Goal: Feedback & Contribution: Contribute content

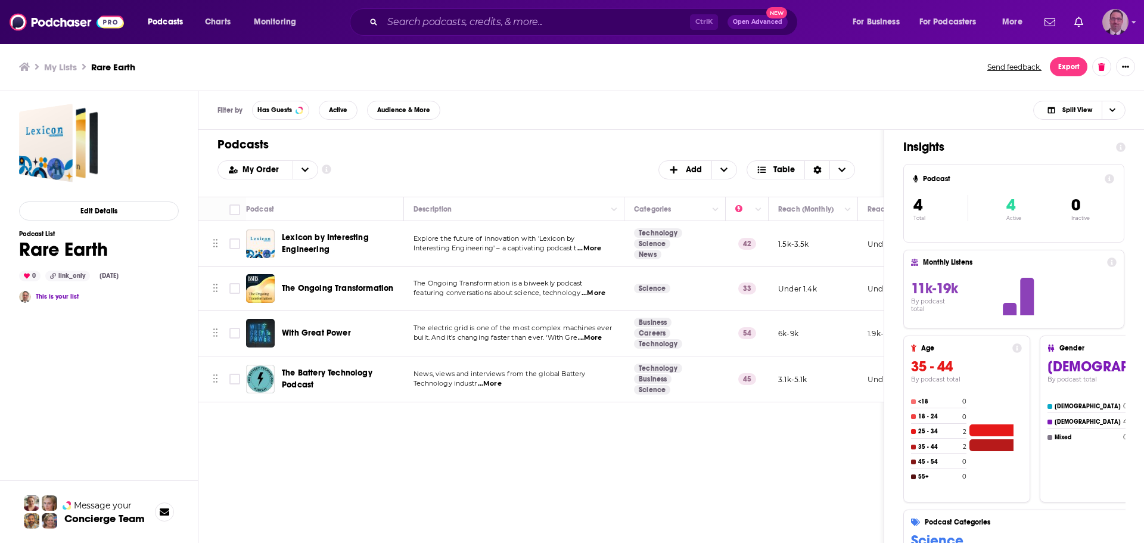
click at [1114, 29] on img "Logged in as PercPodcast" at bounding box center [1115, 22] width 26 height 26
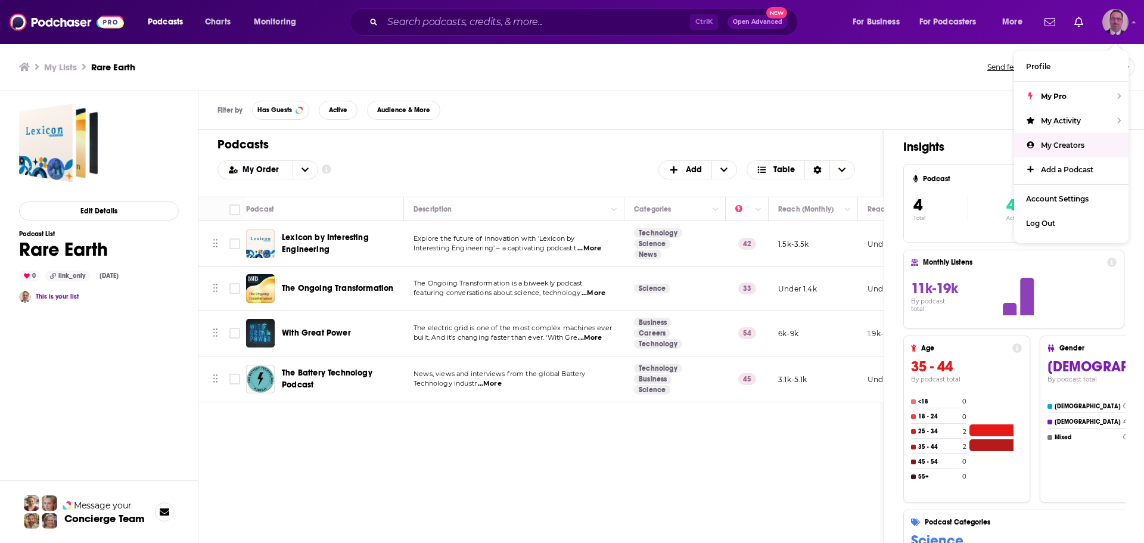
click at [1058, 145] on span "My Creators" at bounding box center [1062, 145] width 43 height 9
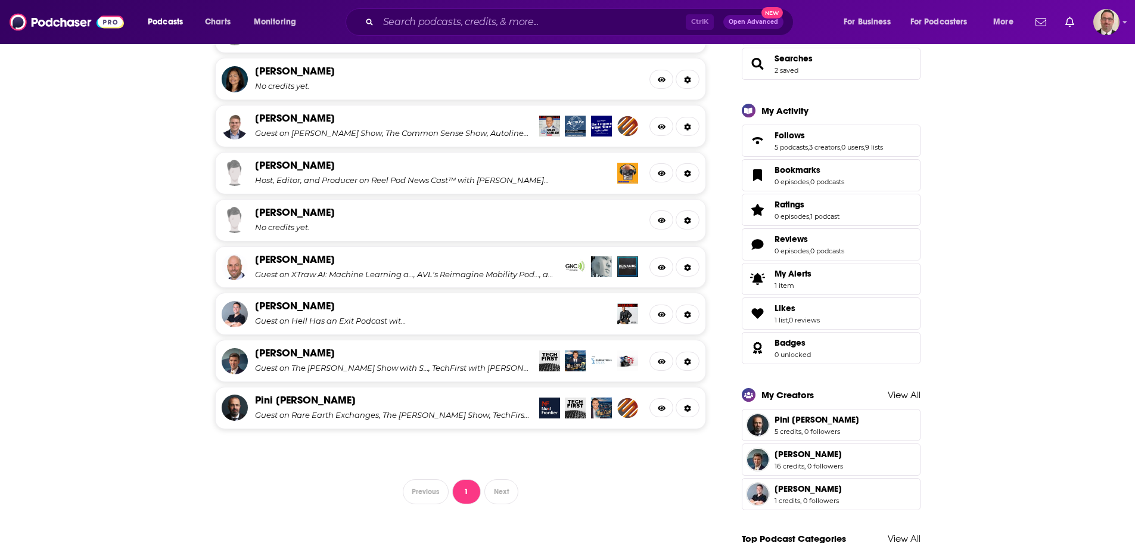
scroll to position [477, 0]
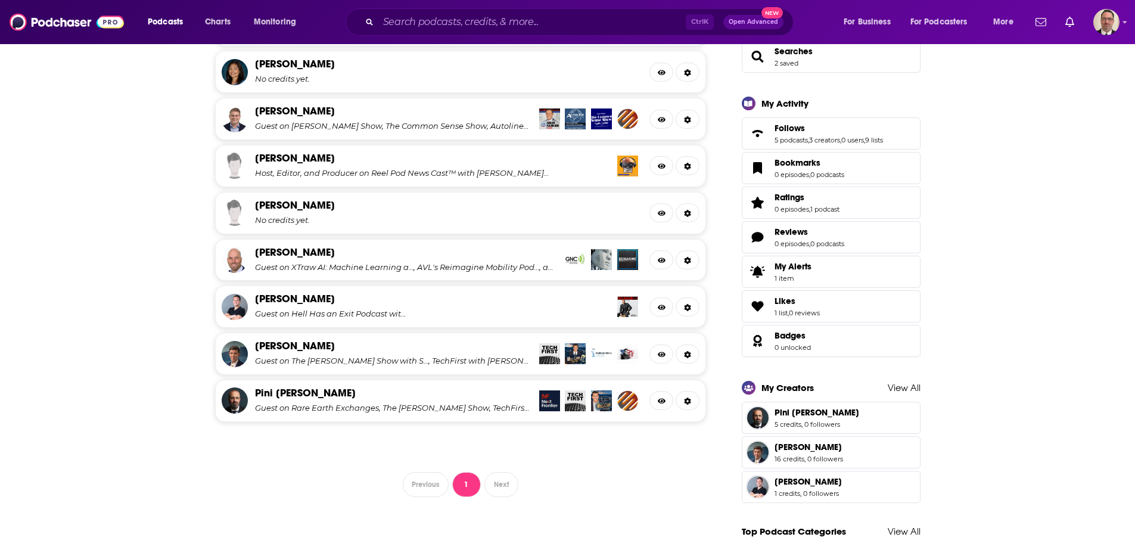
click at [403, 355] on div "Edward McGinnis Guest on The Steve Gruber Show with S…, TechFirst with John Koe…" at bounding box center [392, 352] width 275 height 26
click at [318, 347] on link "[PERSON_NAME]" at bounding box center [295, 345] width 80 height 13
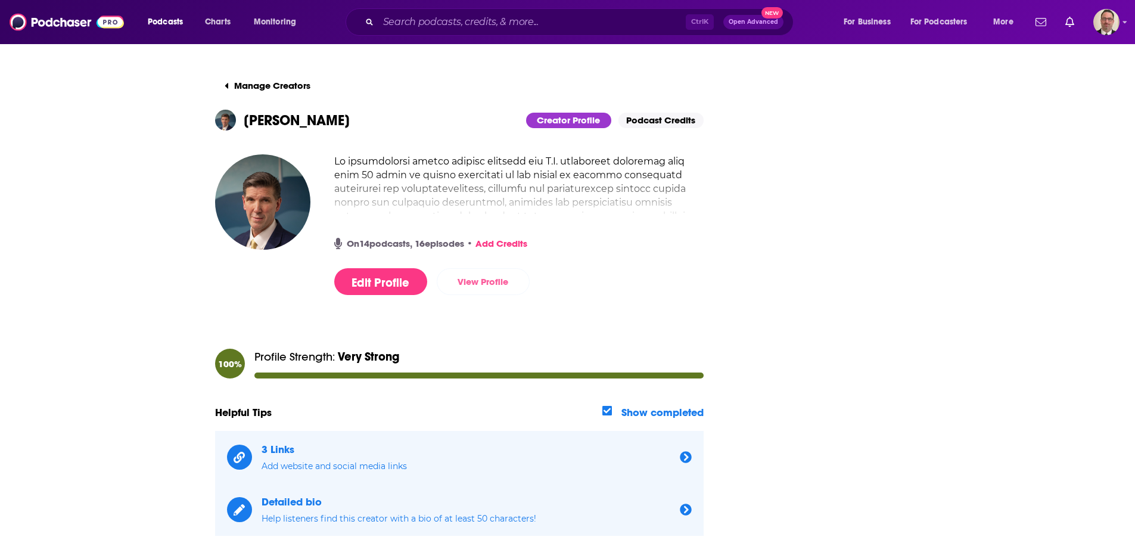
click at [497, 284] on link "View Profile" at bounding box center [483, 281] width 93 height 27
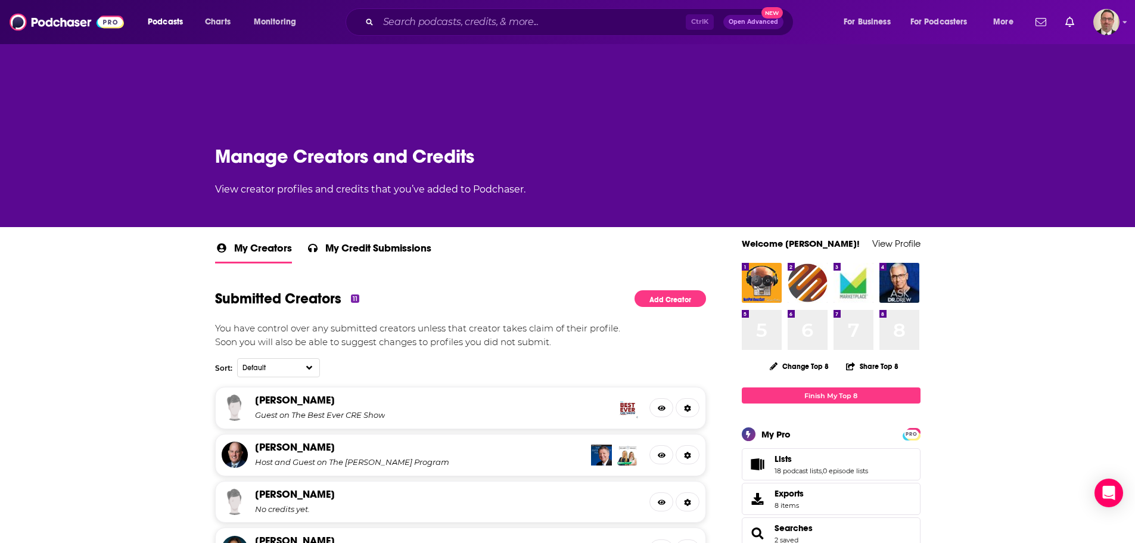
scroll to position [238, 0]
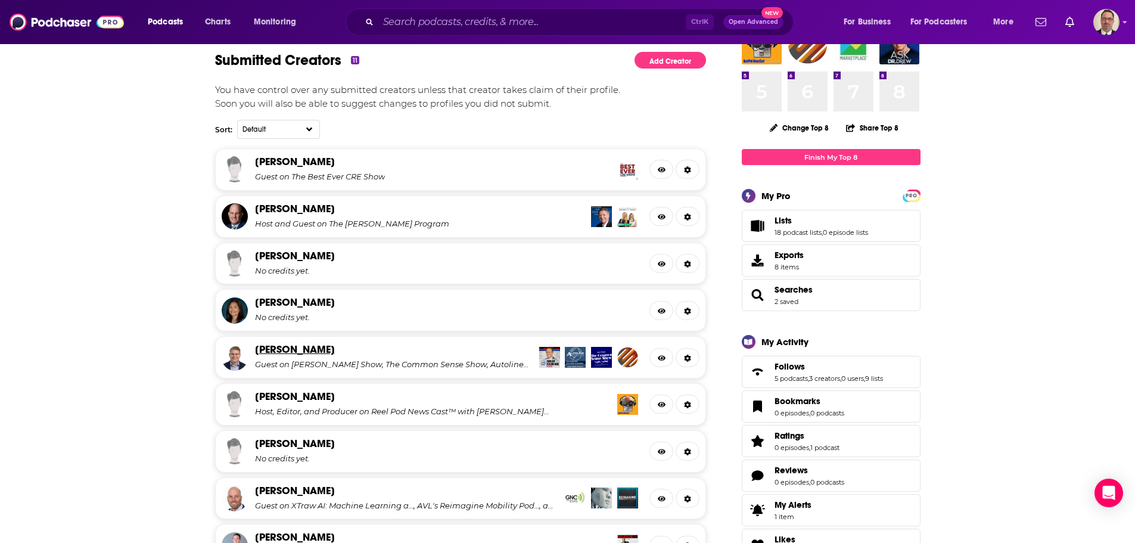
click at [293, 353] on link "Joshua Ballard" at bounding box center [295, 349] width 80 height 13
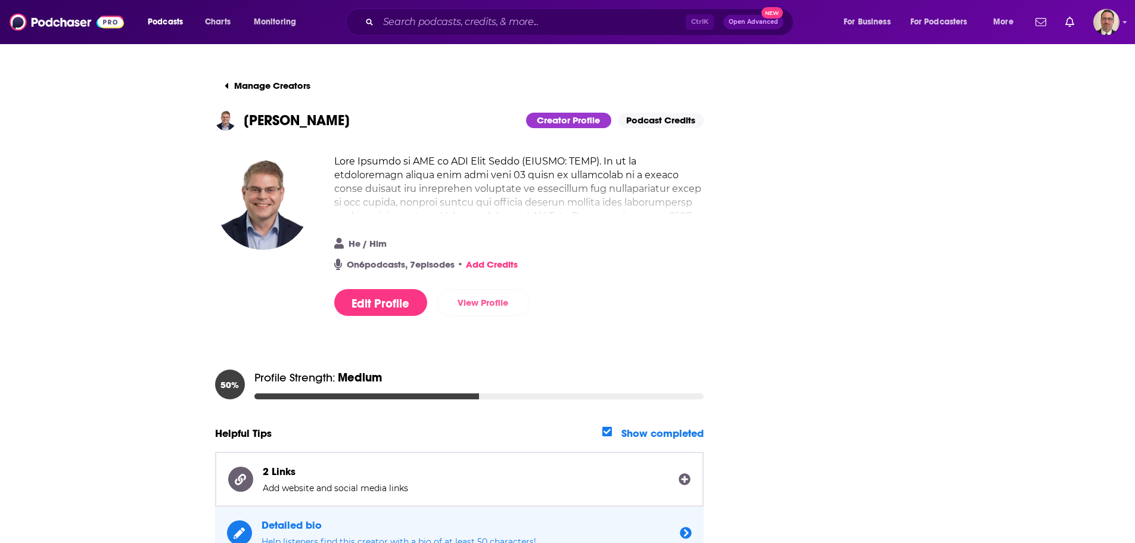
click at [499, 302] on link "View Profile" at bounding box center [483, 302] width 93 height 27
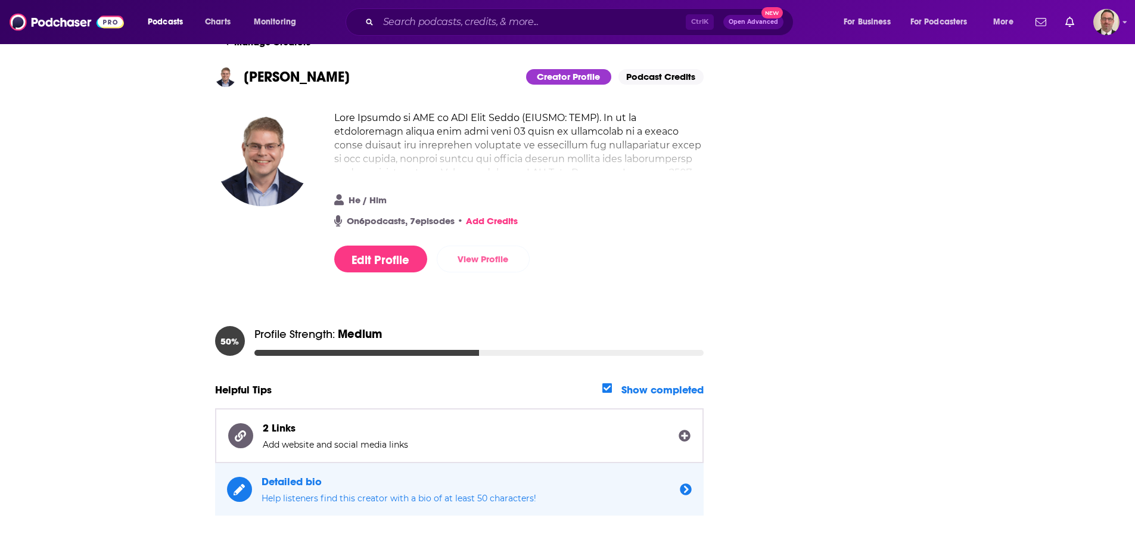
scroll to position [102, 0]
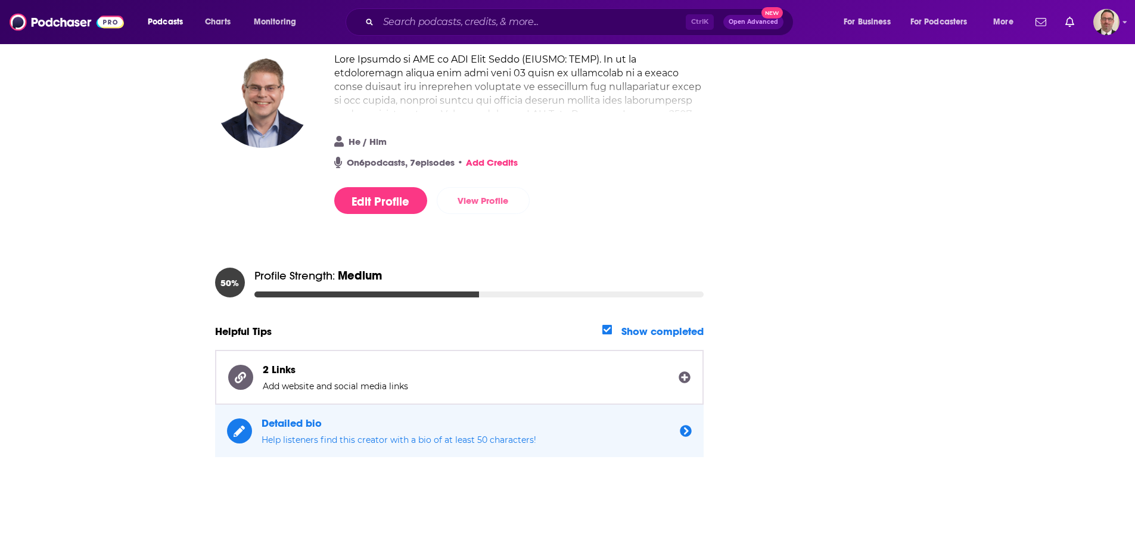
click at [498, 204] on link "View Profile" at bounding box center [483, 200] width 93 height 27
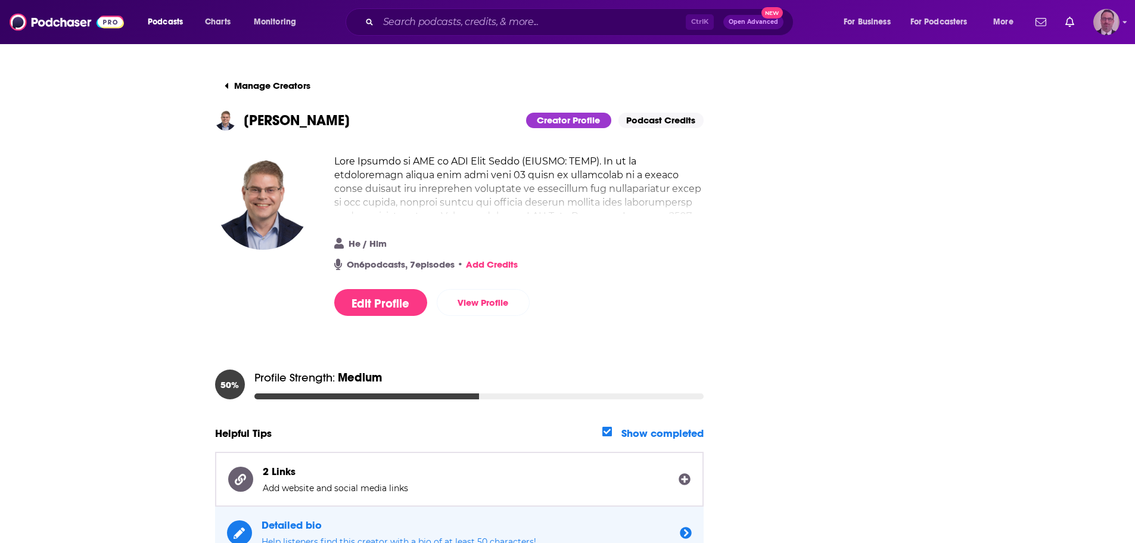
click at [1098, 21] on img "Logged in as PercPodcast" at bounding box center [1106, 22] width 26 height 26
click at [1059, 144] on span "My Creators" at bounding box center [1053, 145] width 43 height 9
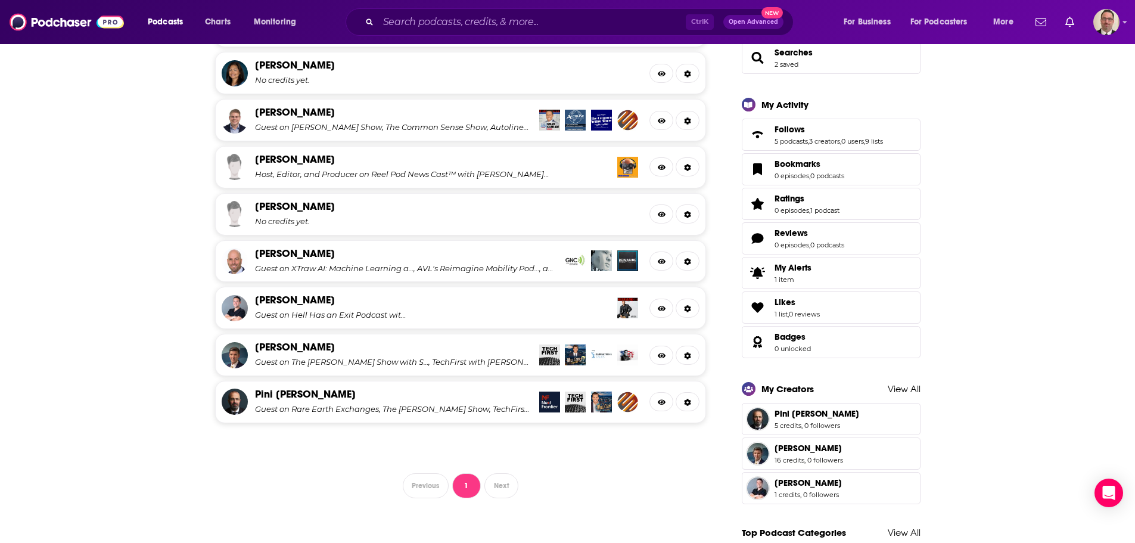
scroll to position [477, 0]
click at [281, 389] on link "Pini [PERSON_NAME]" at bounding box center [305, 392] width 101 height 13
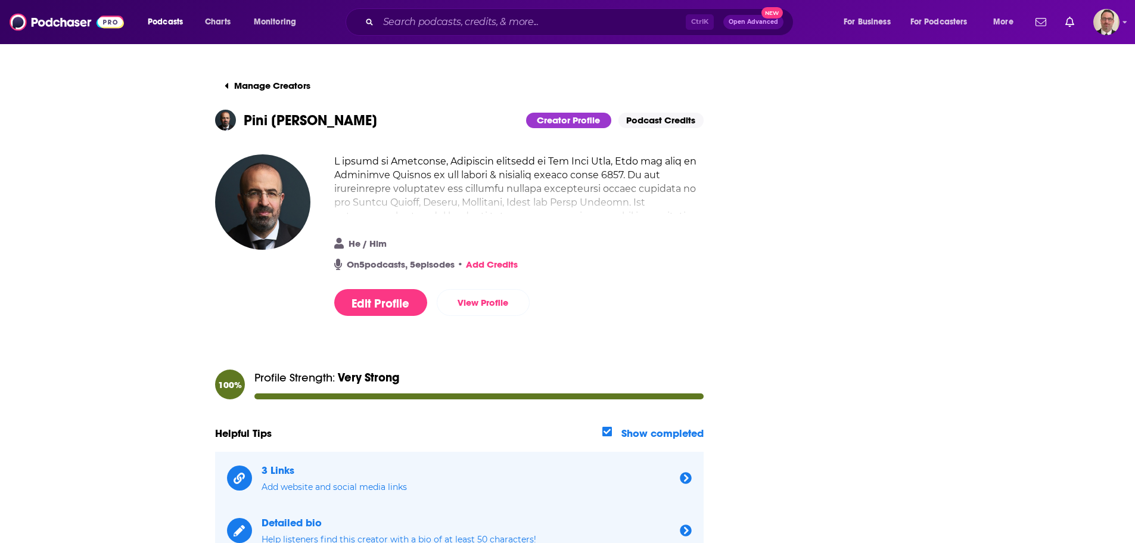
scroll to position [60, 0]
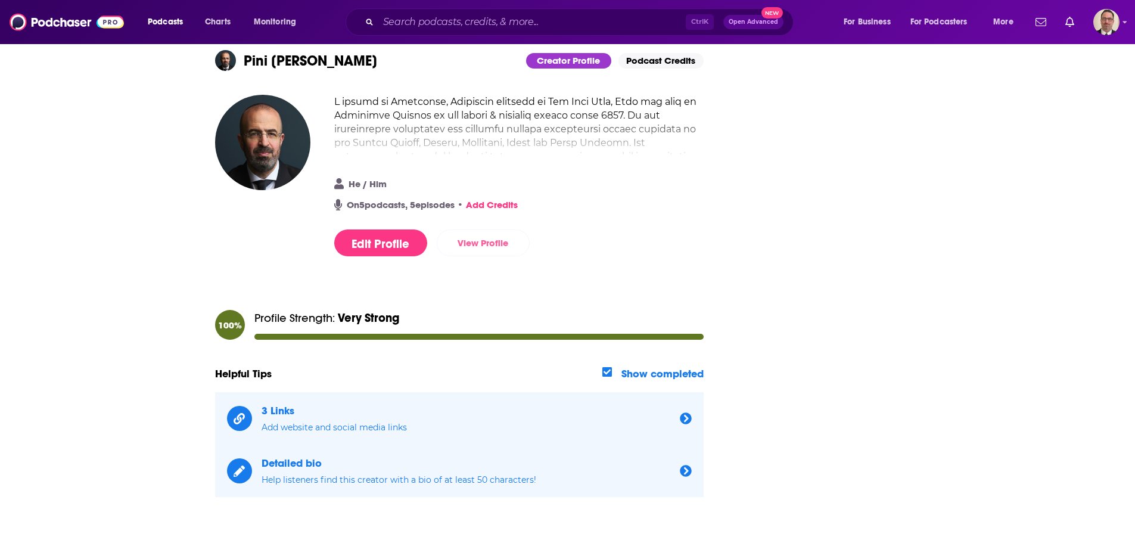
click at [499, 239] on link "View Profile" at bounding box center [483, 242] width 93 height 27
click at [488, 244] on link "View Profile" at bounding box center [483, 242] width 93 height 27
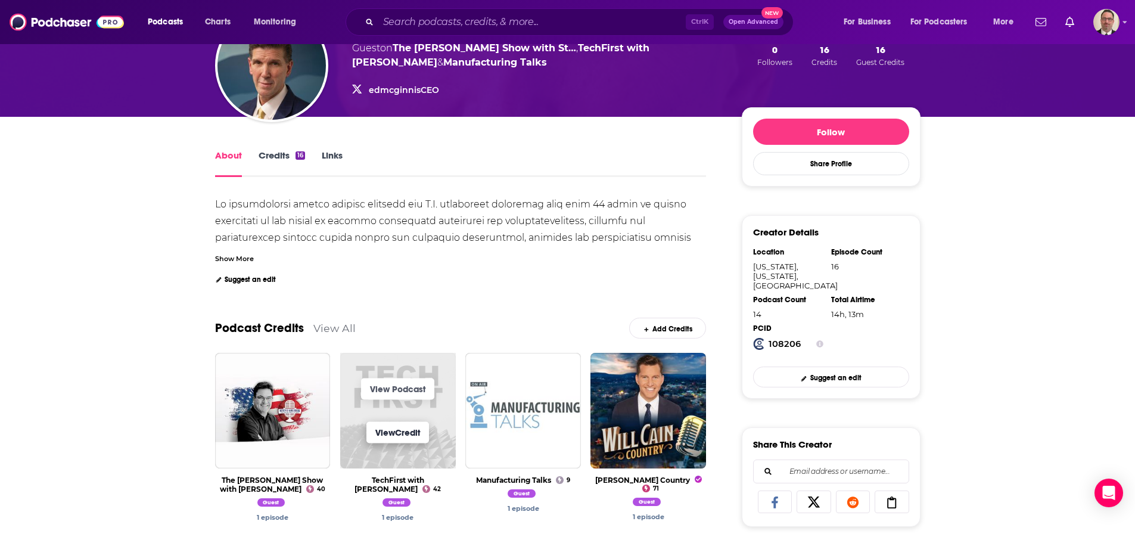
scroll to position [119, 0]
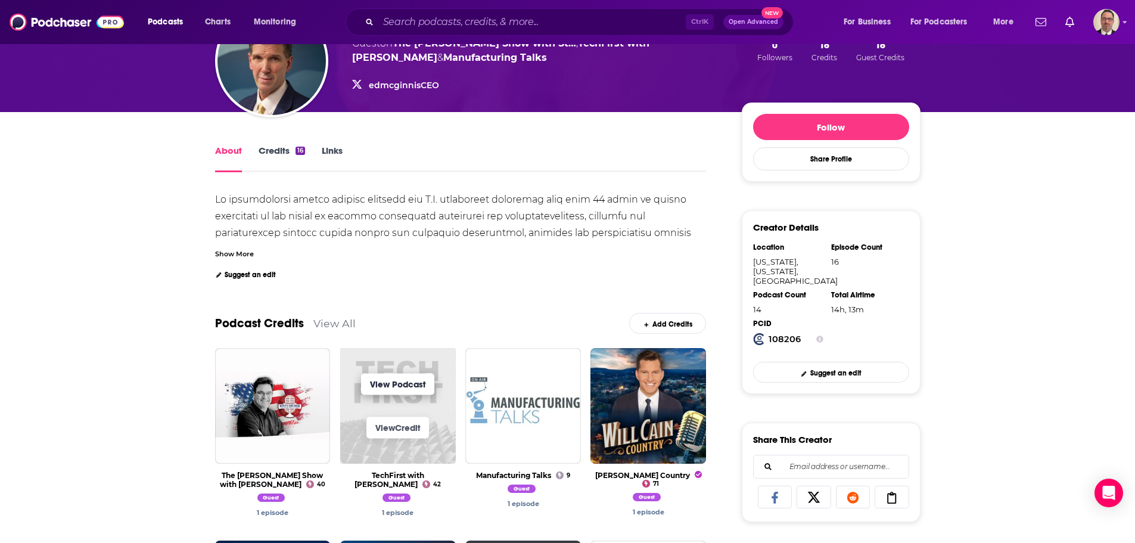
click at [389, 377] on link "View Podcast" at bounding box center [397, 384] width 73 height 21
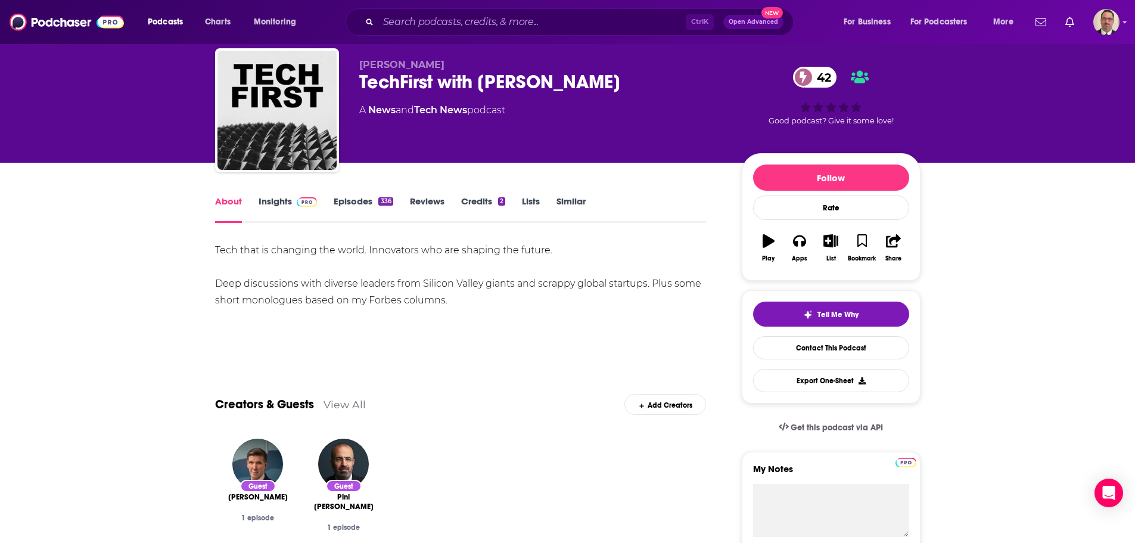
scroll to position [60, 0]
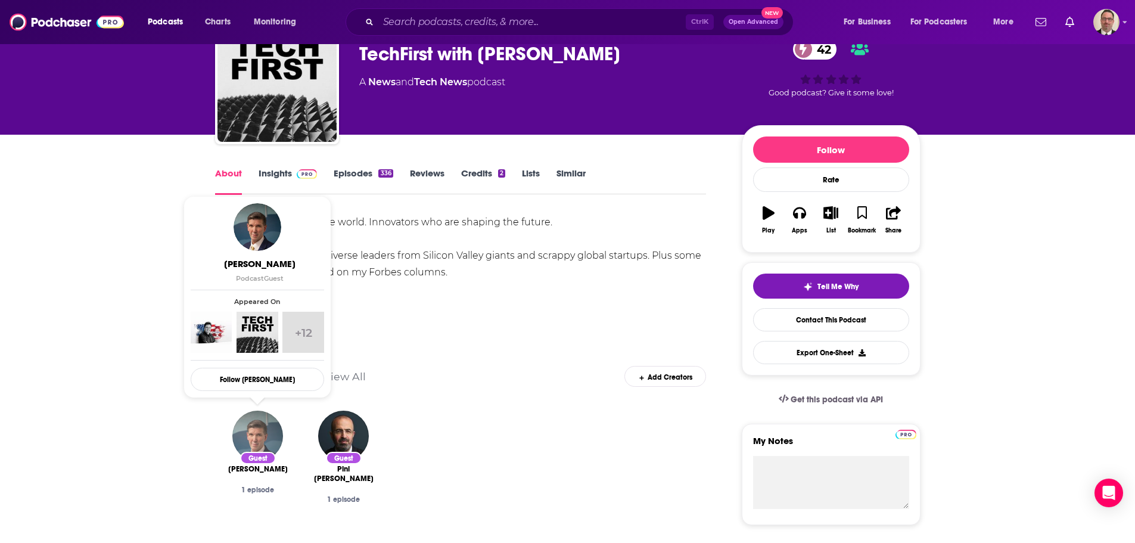
click at [258, 440] on img "Edward McGinnis" at bounding box center [257, 436] width 51 height 51
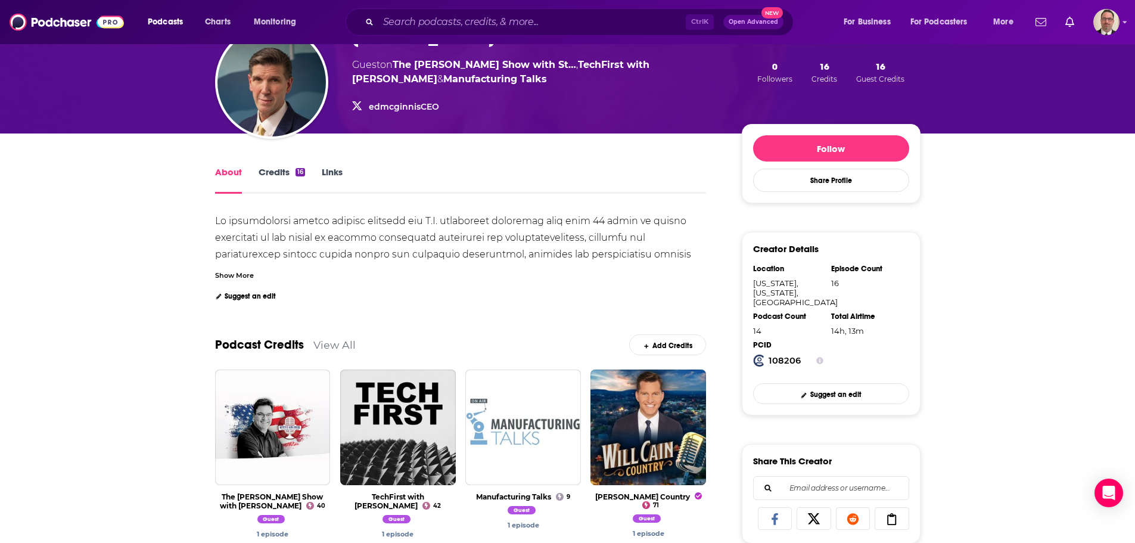
scroll to position [298, 0]
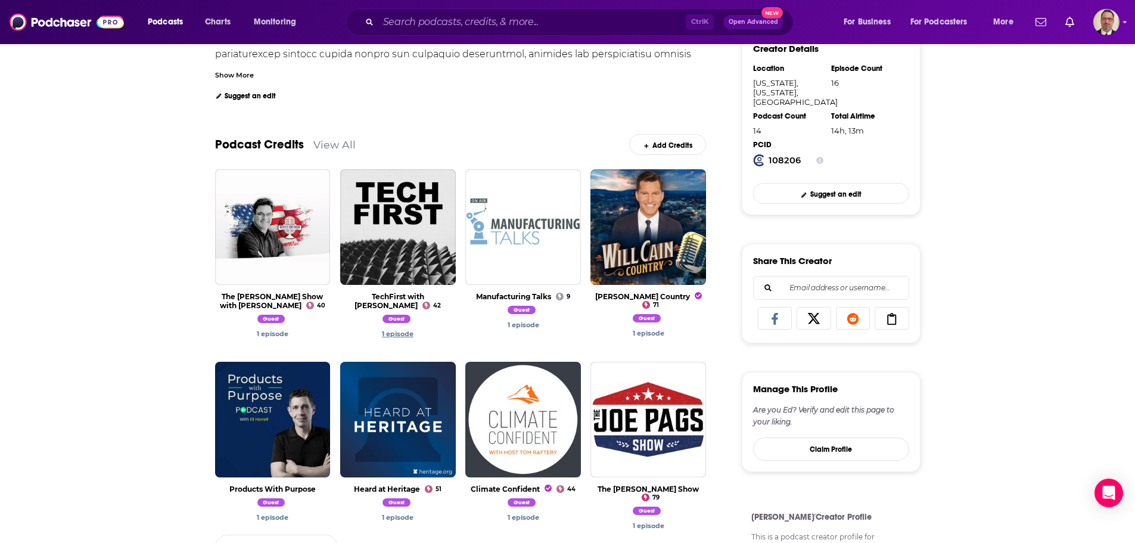
click at [397, 331] on link "1 episode" at bounding box center [398, 334] width 32 height 8
click at [401, 334] on link "1 episode" at bounding box center [398, 334] width 32 height 8
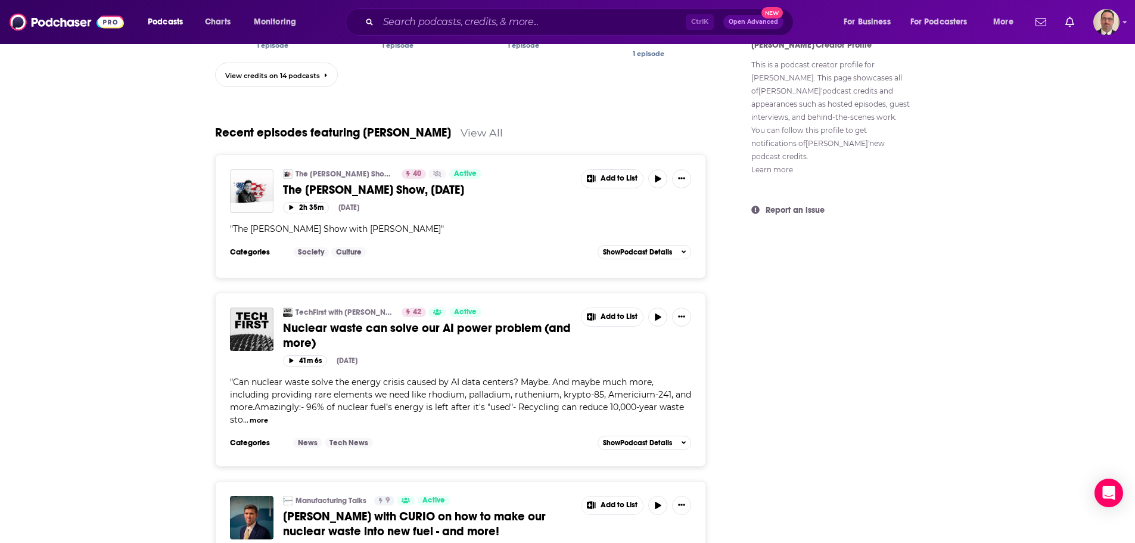
scroll to position [775, 0]
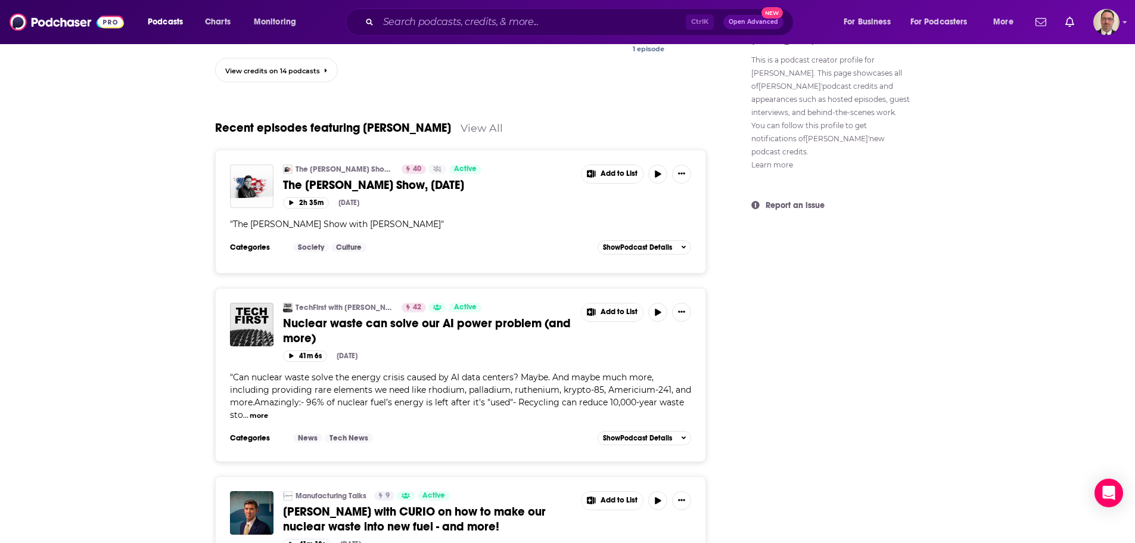
click at [418, 322] on span "Nuclear waste can solve our AI power problem (and more)" at bounding box center [427, 331] width 288 height 30
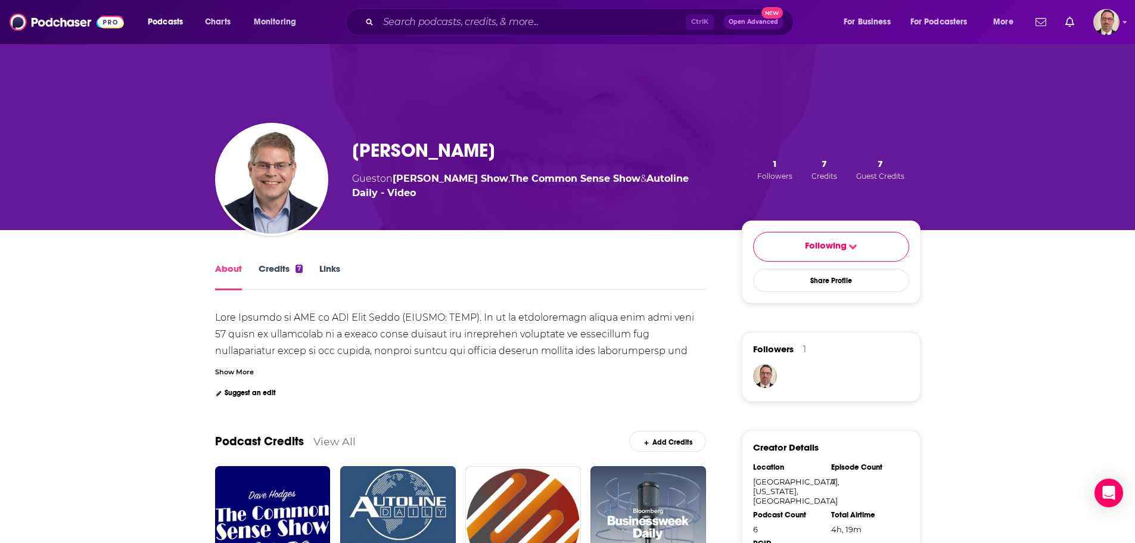
click at [362, 355] on div at bounding box center [461, 459] width 492 height 295
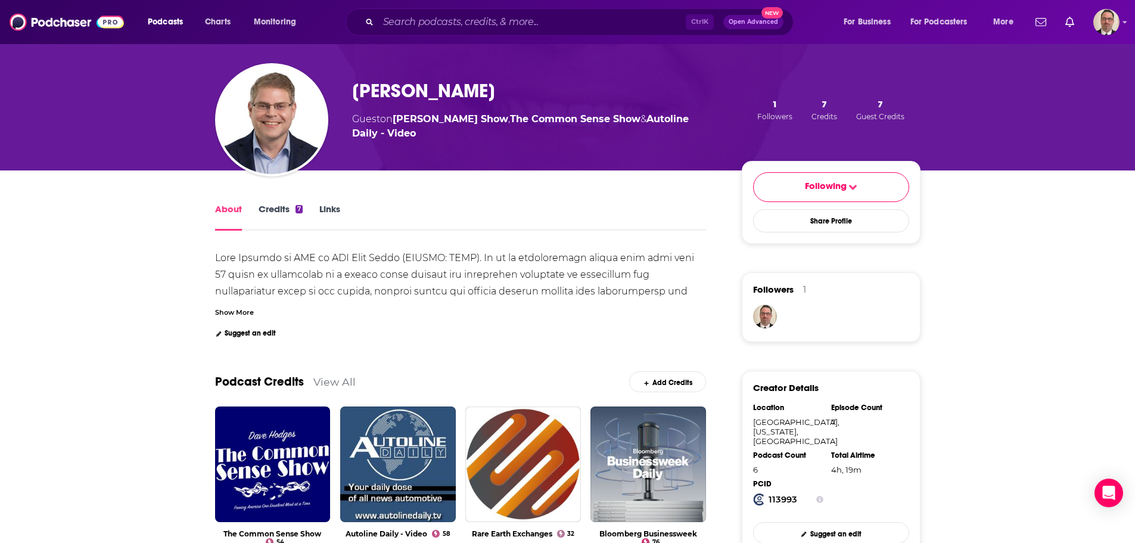
scroll to position [179, 0]
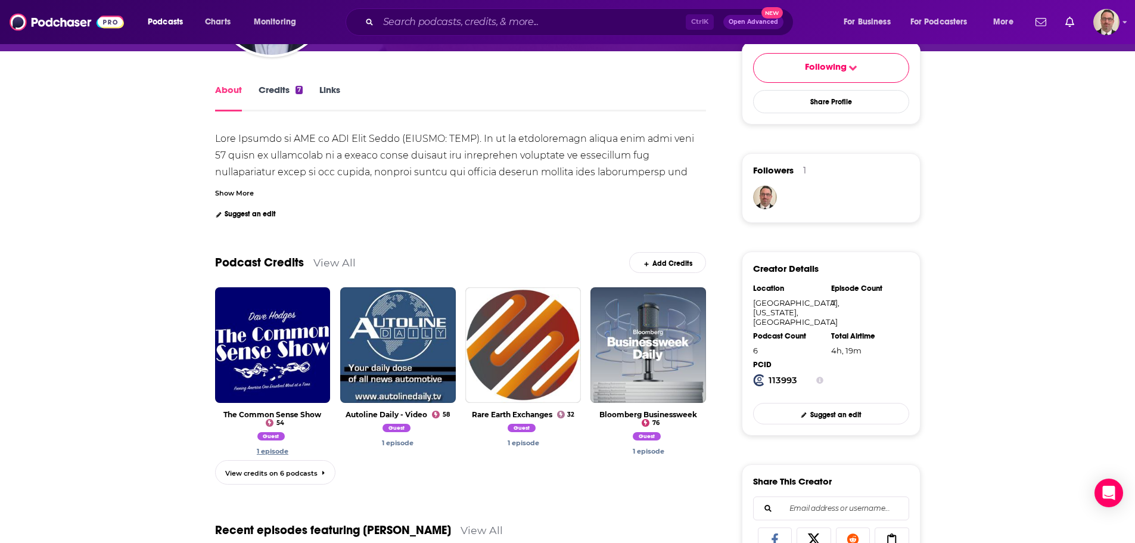
click at [264, 450] on link "1 episode" at bounding box center [273, 451] width 32 height 8
click at [218, 442] on div "Guest" at bounding box center [273, 437] width 116 height 10
click at [272, 450] on link "1 episode" at bounding box center [273, 451] width 32 height 8
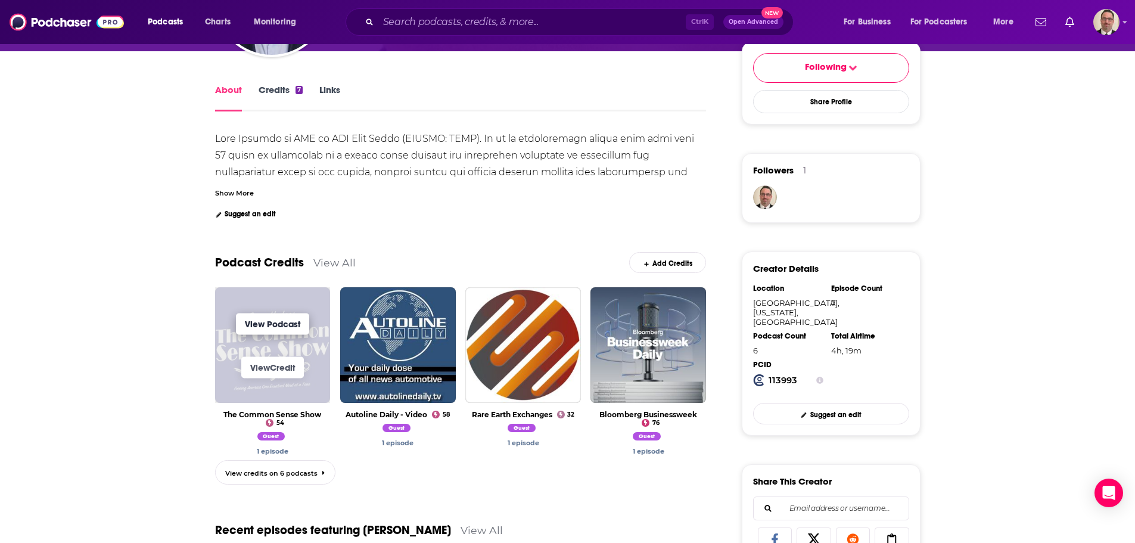
click at [271, 322] on link "View Podcast" at bounding box center [272, 323] width 73 height 21
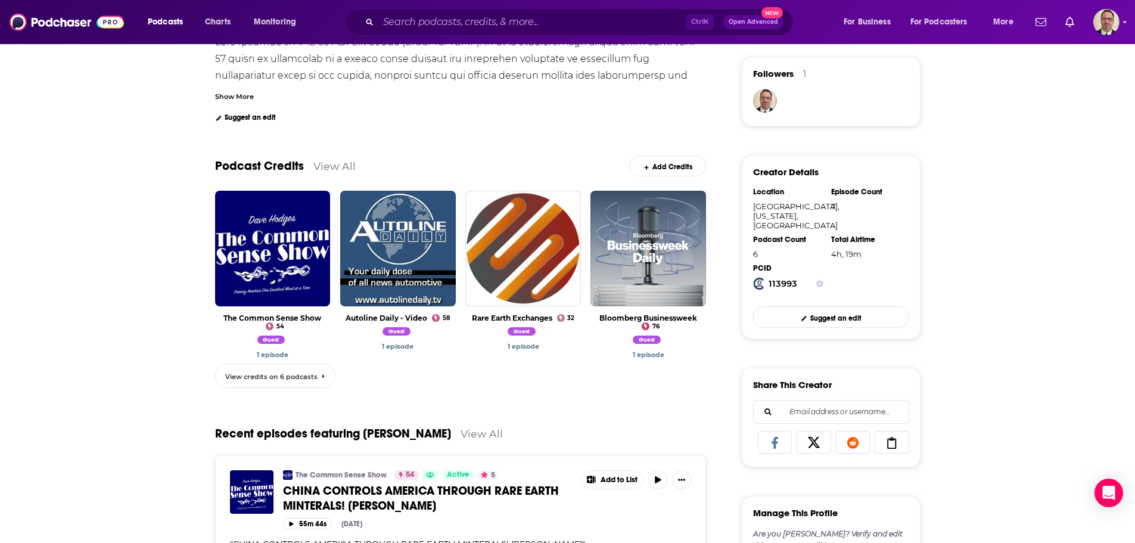
scroll to position [298, 0]
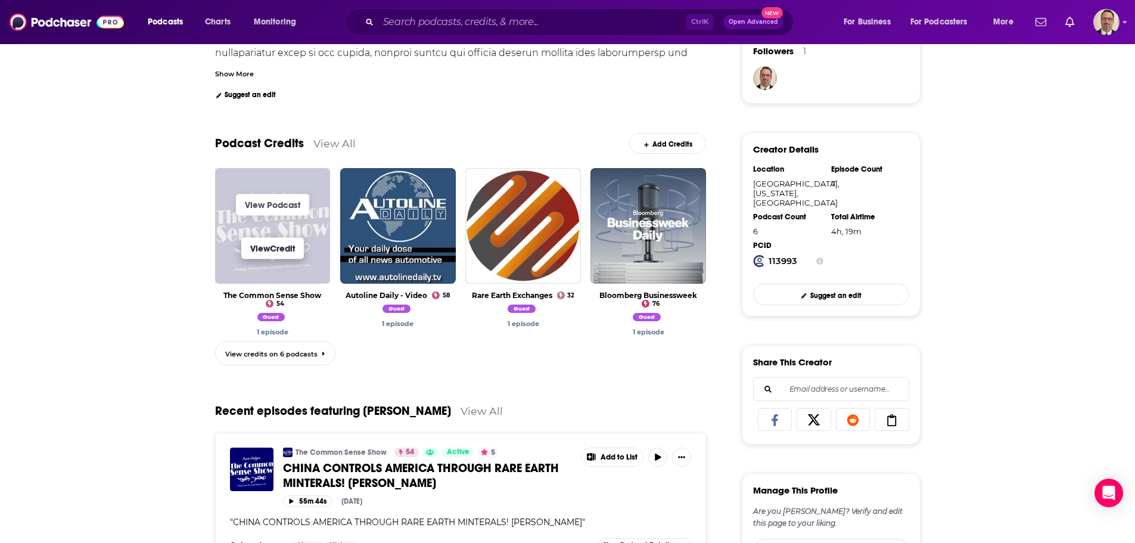
click at [268, 249] on link "View Credit" at bounding box center [272, 247] width 63 height 21
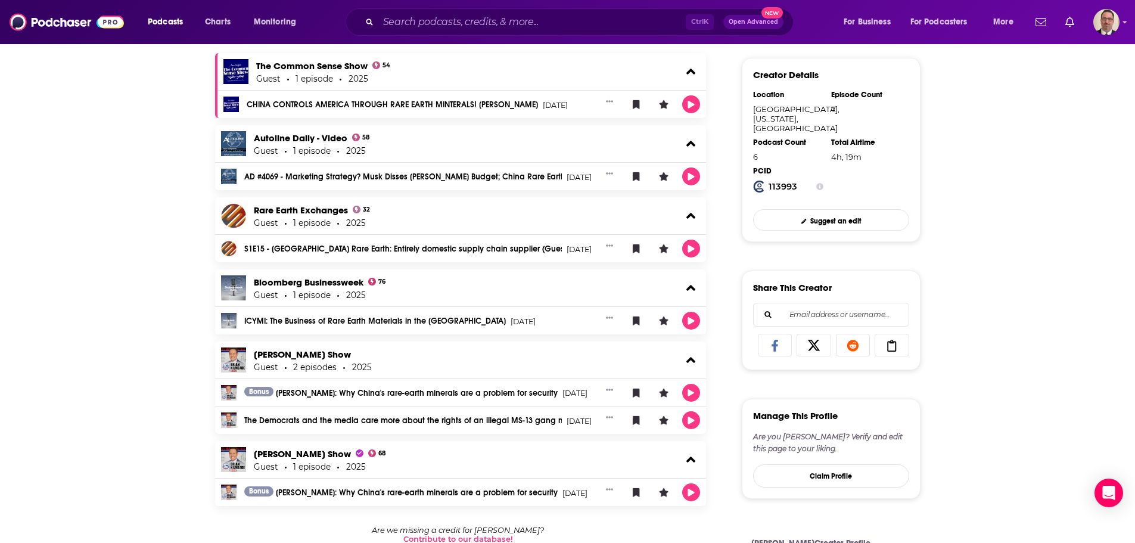
scroll to position [264, 0]
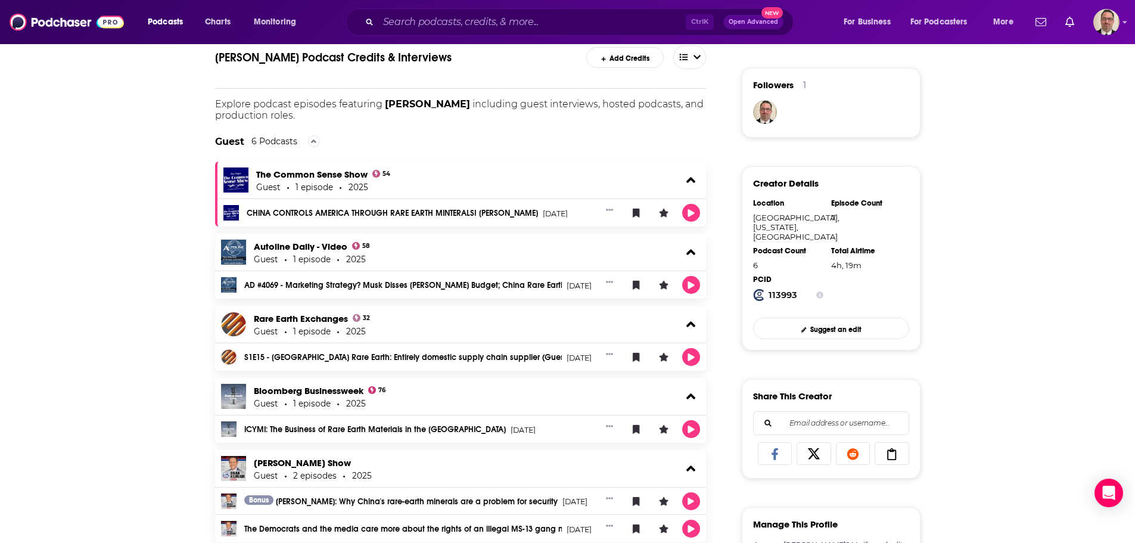
drag, startPoint x: 306, startPoint y: 173, endPoint x: 362, endPoint y: 142, distance: 63.8
click at [362, 142] on div "Guest 6 Podcasts" at bounding box center [461, 141] width 492 height 41
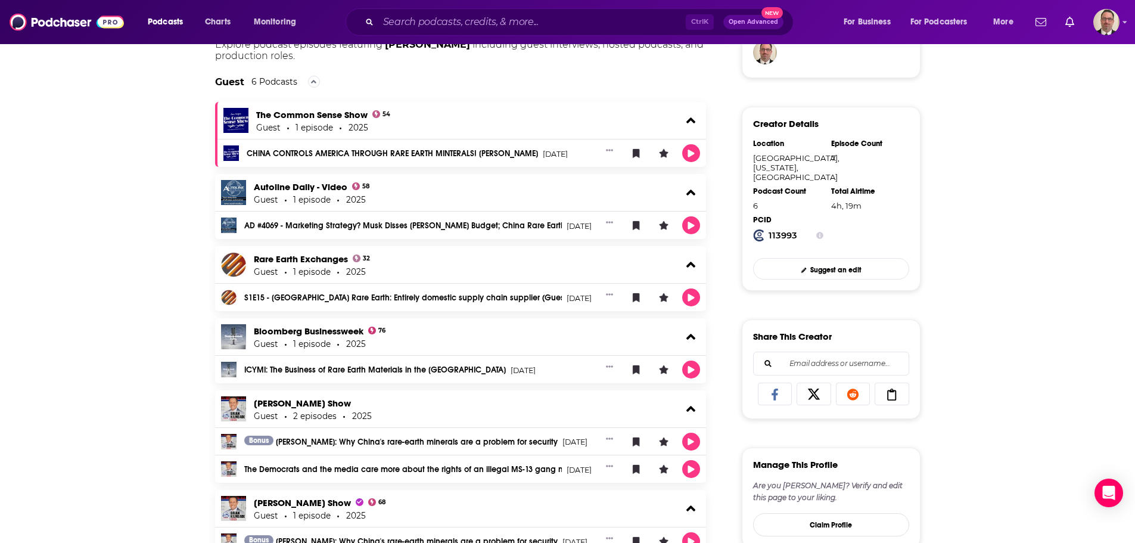
scroll to position [443, 0]
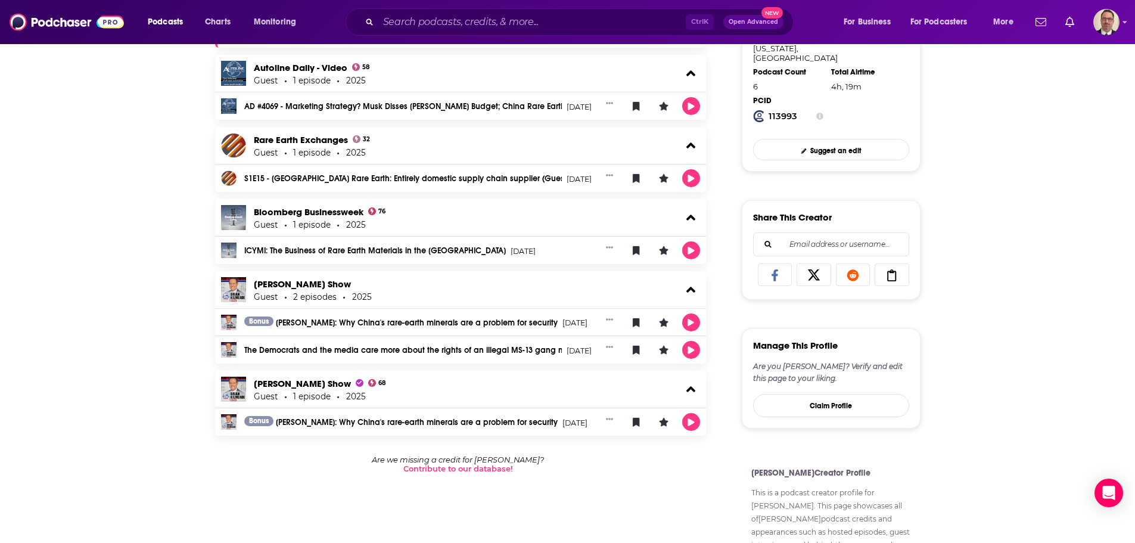
click at [191, 321] on div "About Credits 7 Links Joshua Ballard's Podcast Credits & Interviews Add Credits…" at bounding box center [568, 234] width 763 height 894
click at [405, 321] on link "Joshua Ballard: Why China's rare-earth minerals are a problem for security" at bounding box center [417, 323] width 282 height 14
click at [321, 345] on div "The Democrats and the media care more about the rights of an illegal MS-13 gang…" at bounding box center [418, 350] width 348 height 10
click at [321, 347] on link "The Democrats and the media care more about the rights of an illegal MS-13 gang…" at bounding box center [403, 350] width 318 height 8
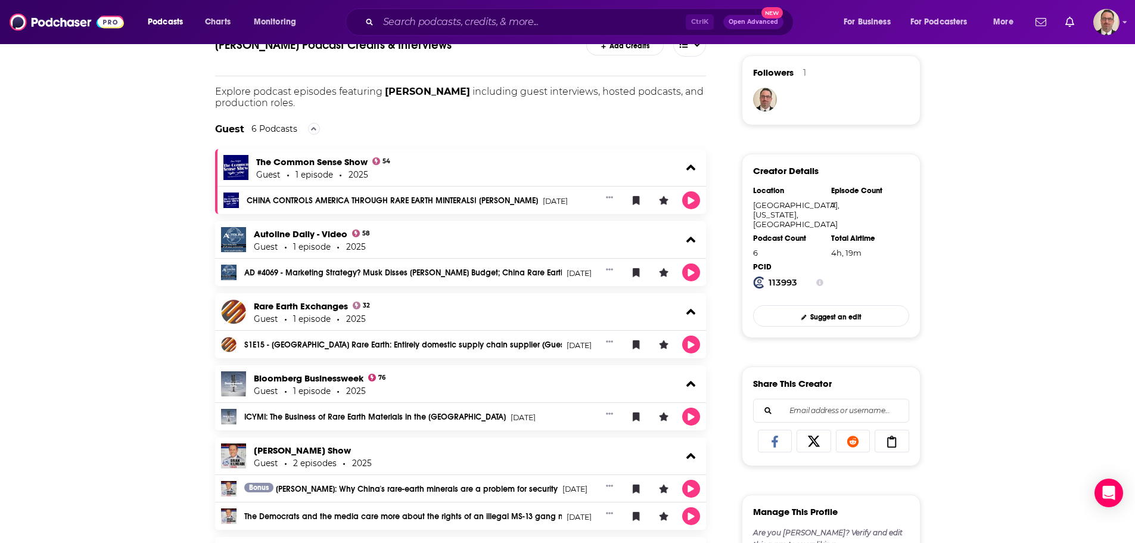
scroll to position [26, 0]
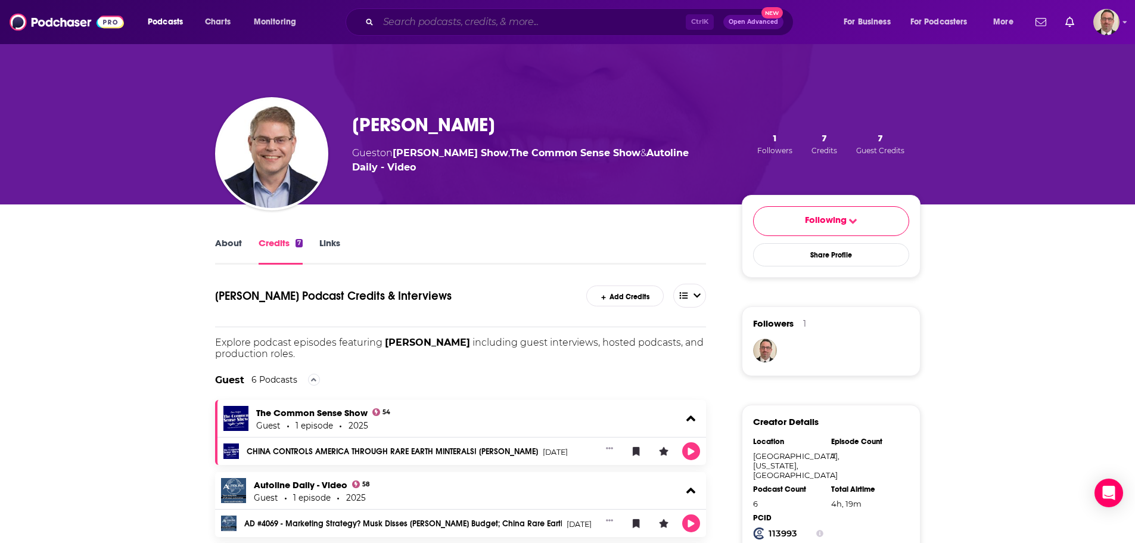
click at [454, 24] on input "Search podcasts, credits, & more..." at bounding box center [531, 22] width 307 height 19
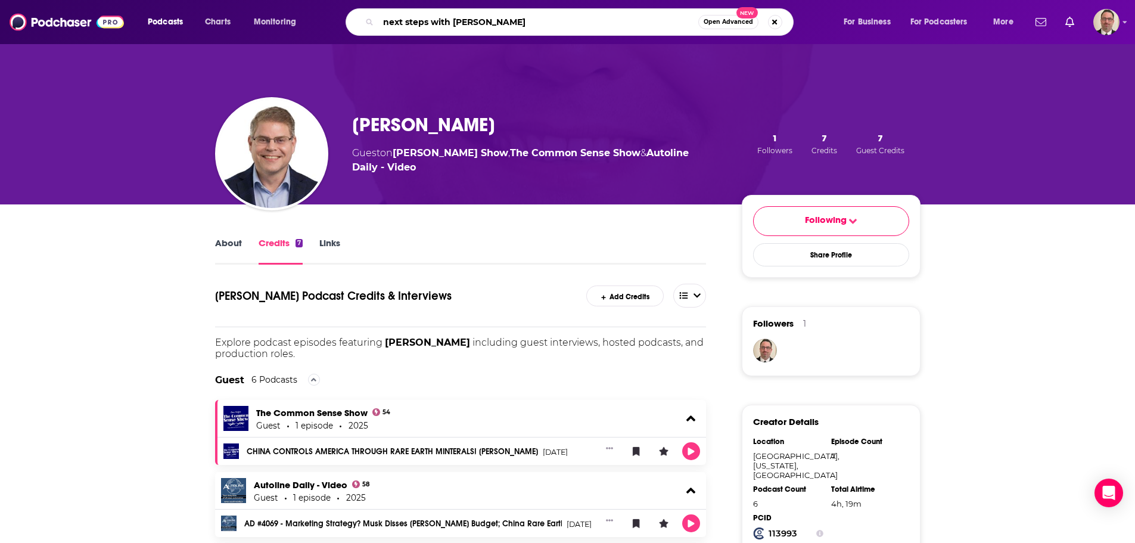
type input "next steps with peter"
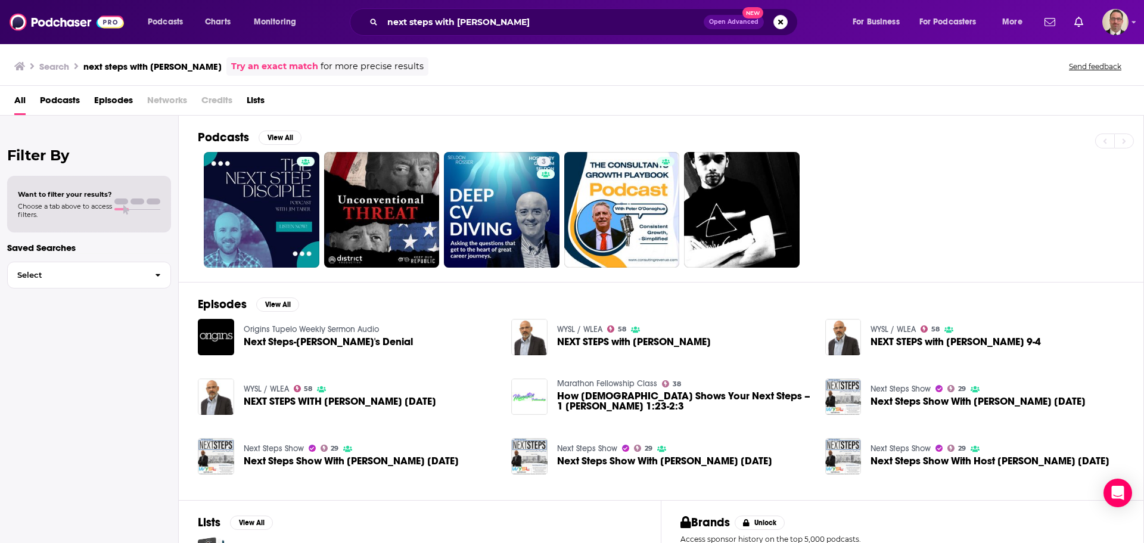
click at [267, 399] on span "NEXT STEPS WITH PETER VAZQUEZ 5-4-24" at bounding box center [340, 401] width 192 height 10
click at [656, 343] on span "NEXT STEPS with PETER VAZQUEZ" at bounding box center [634, 342] width 154 height 10
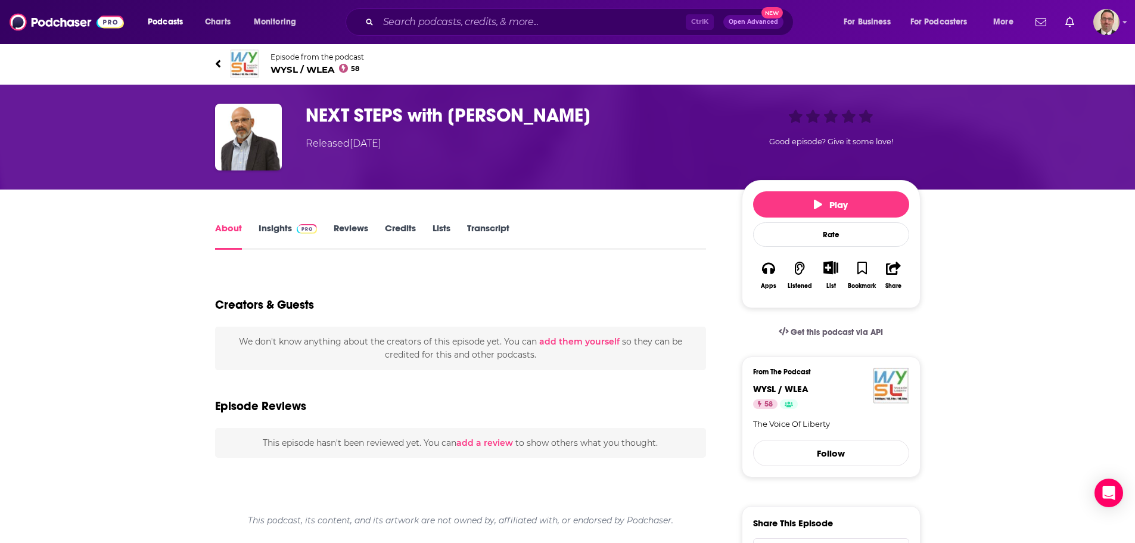
click at [281, 231] on link "Insights" at bounding box center [288, 235] width 59 height 27
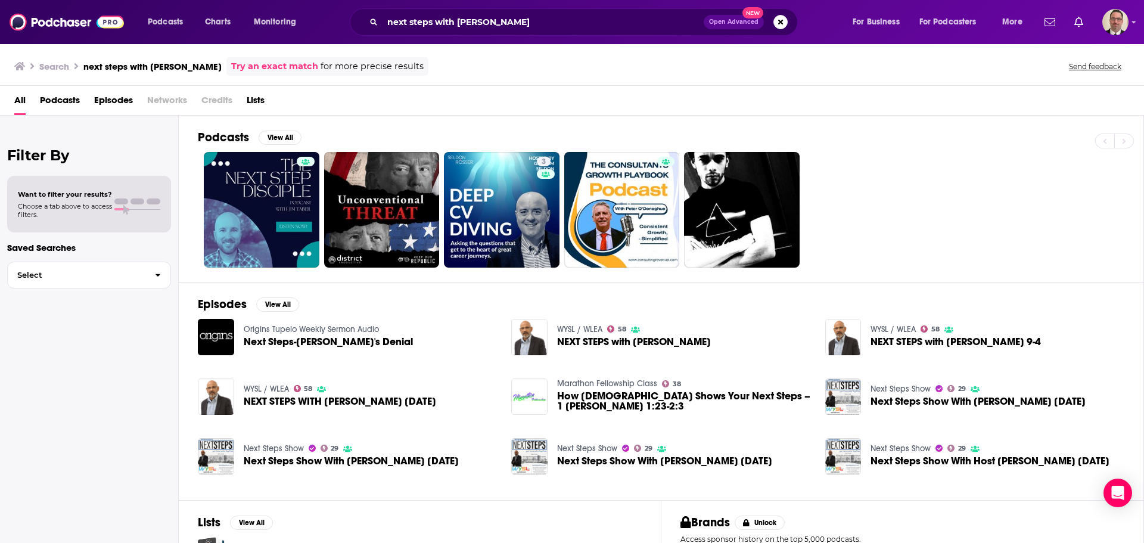
click at [63, 99] on span "Podcasts" at bounding box center [60, 103] width 40 height 24
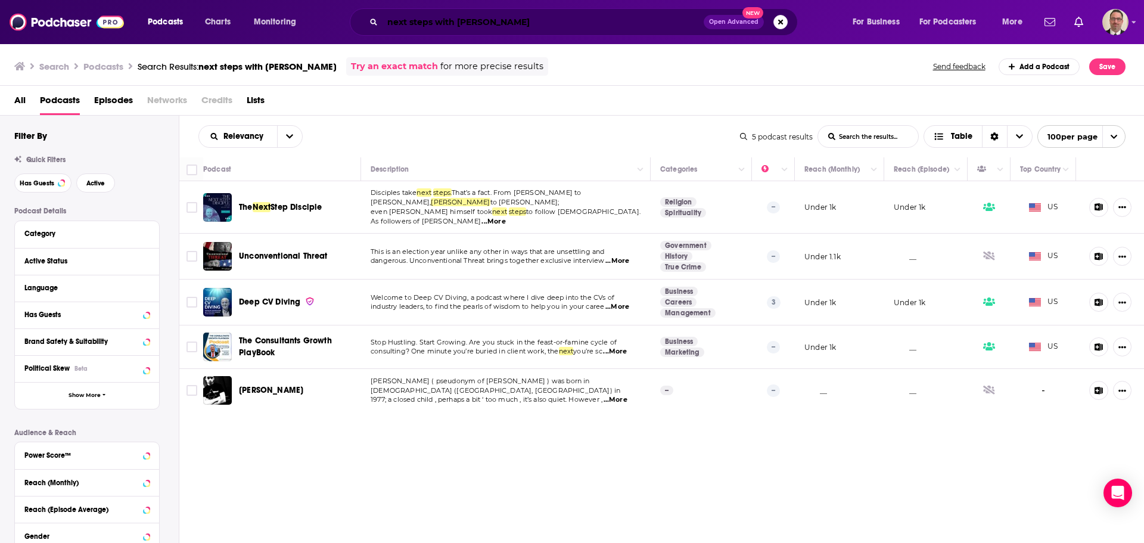
click at [458, 21] on input "next steps with peter" at bounding box center [543, 22] width 321 height 19
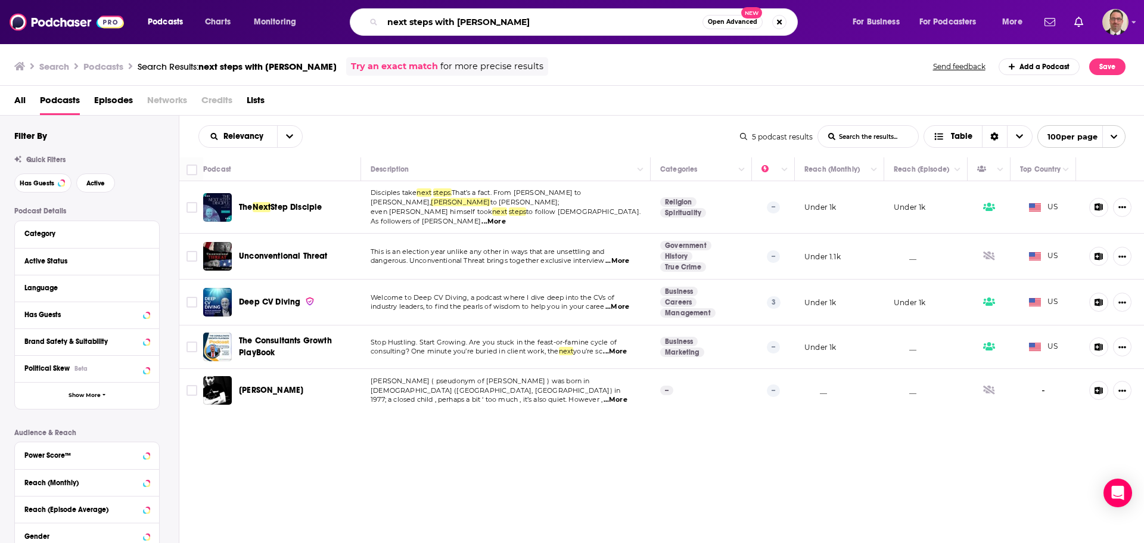
drag, startPoint x: 484, startPoint y: 18, endPoint x: 433, endPoint y: 24, distance: 52.1
click at [433, 24] on input "next steps with peter" at bounding box center [543, 22] width 320 height 19
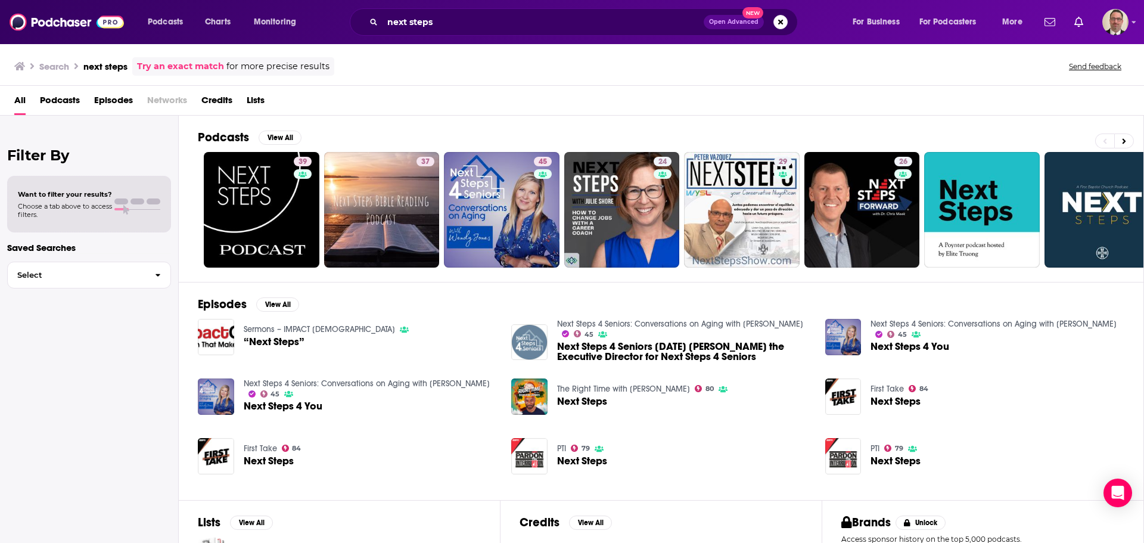
scroll to position [91, 0]
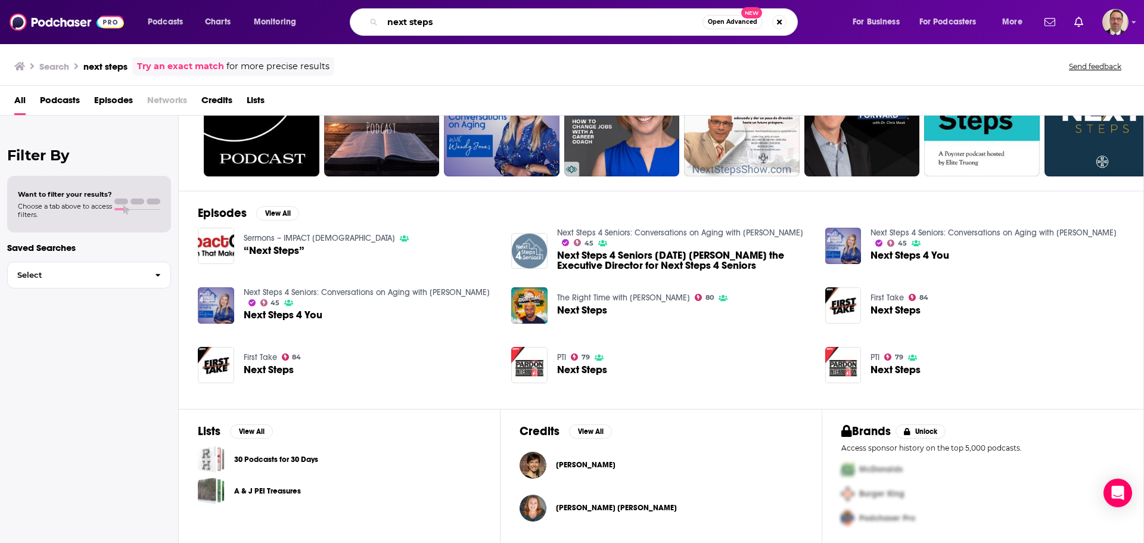
drag, startPoint x: 445, startPoint y: 21, endPoint x: 326, endPoint y: 17, distance: 119.2
click at [331, 17] on div "next steps Open Advanced New" at bounding box center [585, 21] width 509 height 27
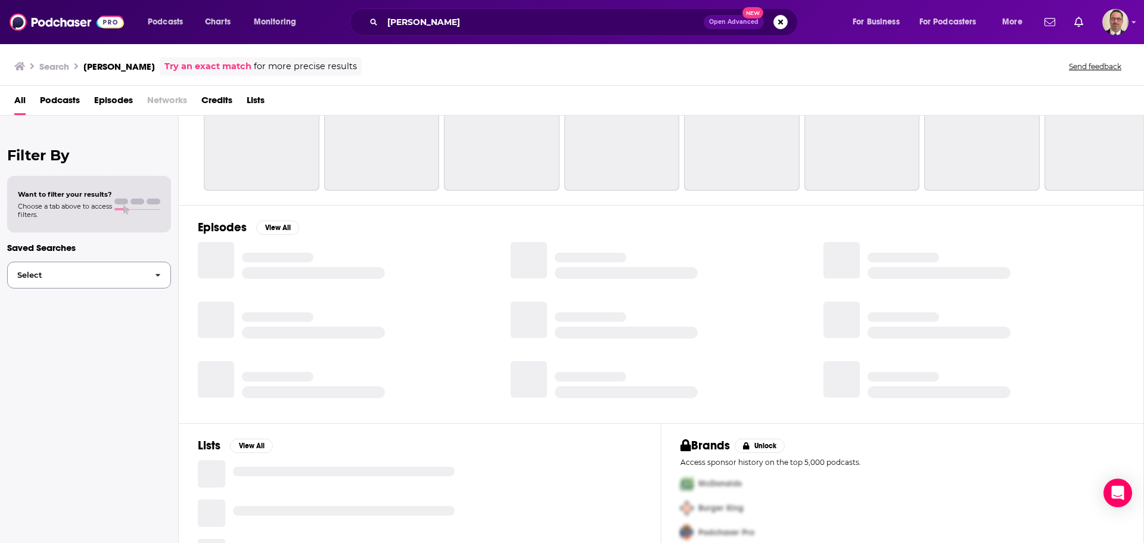
scroll to position [91, 0]
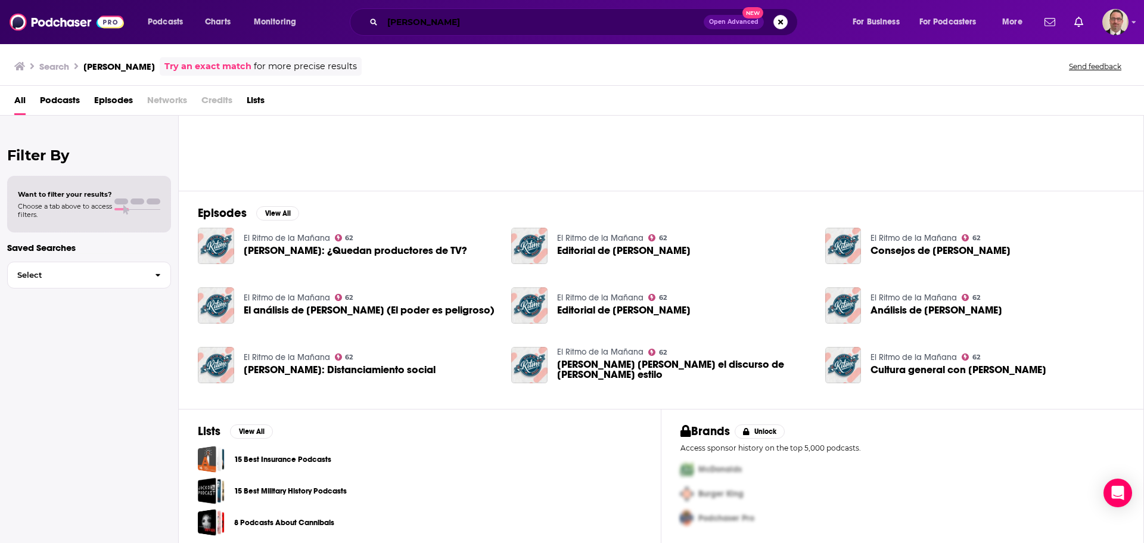
click at [386, 21] on input "peter vasquez" at bounding box center [543, 22] width 321 height 19
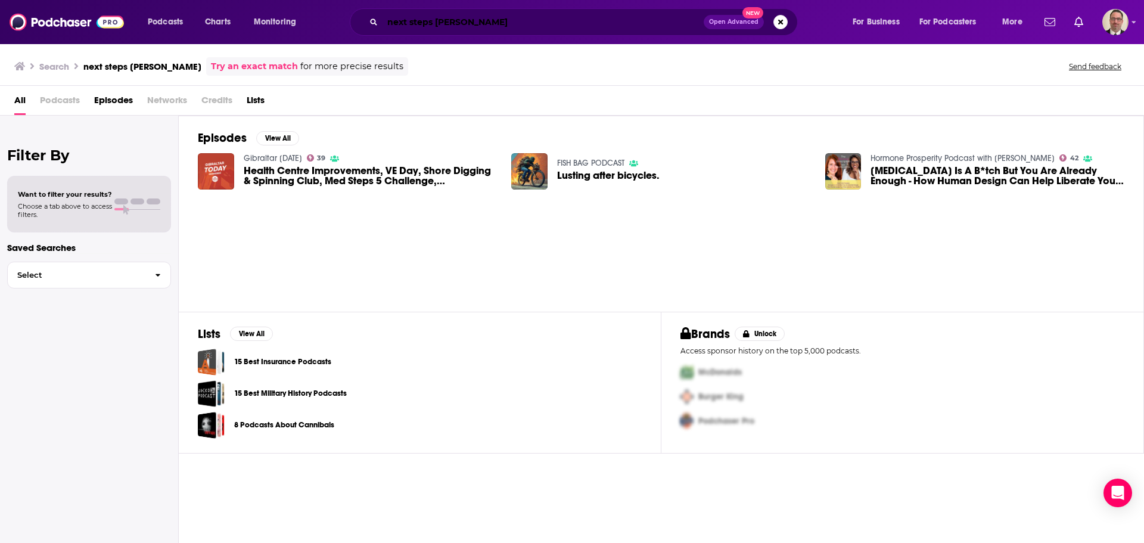
click at [437, 18] on input "next steps peter vasquez" at bounding box center [543, 22] width 321 height 19
click at [39, 94] on div "All Podcasts Episodes Networks Credits Lists" at bounding box center [574, 103] width 1120 height 24
click at [127, 66] on h3 "next steps with peter vasquez" at bounding box center [152, 66] width 138 height 11
click at [267, 66] on link "Try an exact match" at bounding box center [274, 67] width 87 height 14
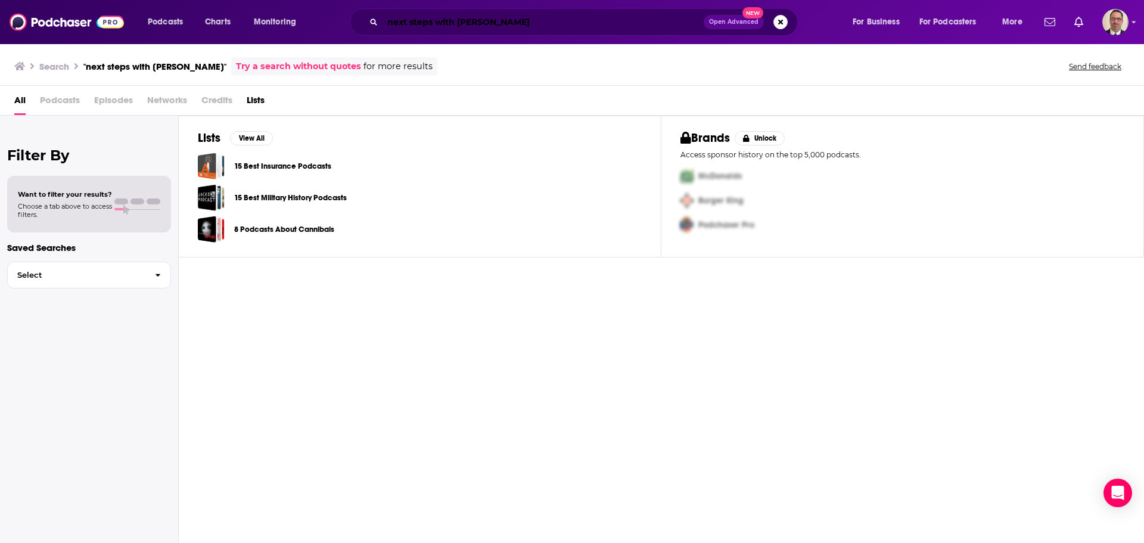
click at [424, 22] on input "next steps with peter vasquez" at bounding box center [543, 22] width 321 height 19
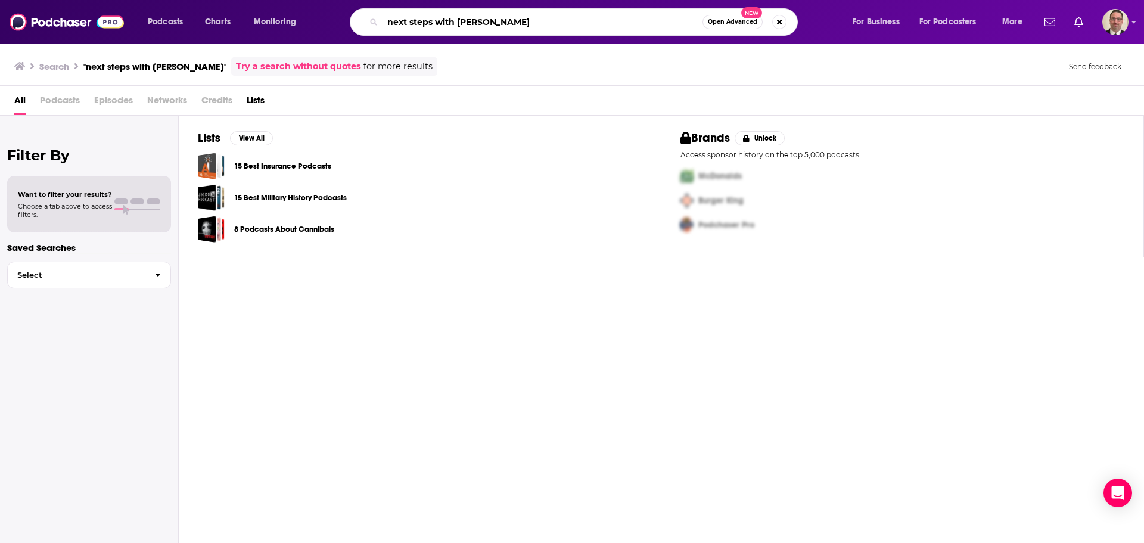
drag, startPoint x: 524, startPoint y: 24, endPoint x: 315, endPoint y: 26, distance: 209.2
click at [315, 26] on div "Podcasts Charts Monitoring next steps with peter vasquez Open Advanced New For …" at bounding box center [586, 21] width 894 height 27
paste input "America’s Rare Earths: Rebuild the Mine-to-Magnet Chain"
type input "America’s Rare Earths: Rebuild the Mine-to-Magnet Chain"
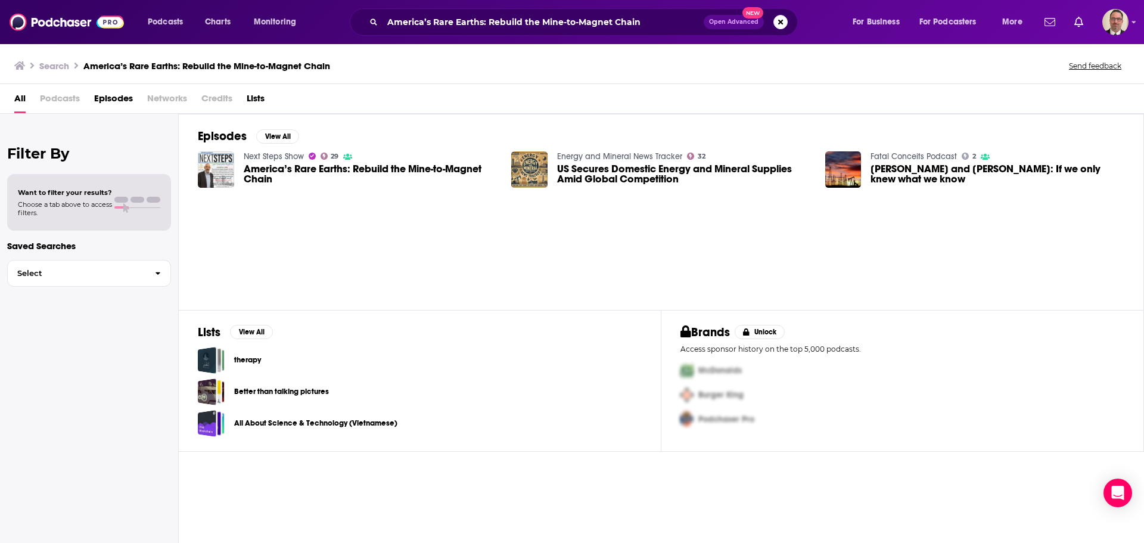
click at [256, 167] on span "America’s Rare Earths: Rebuild the Mine-to-Magnet Chain" at bounding box center [371, 174] width 254 height 20
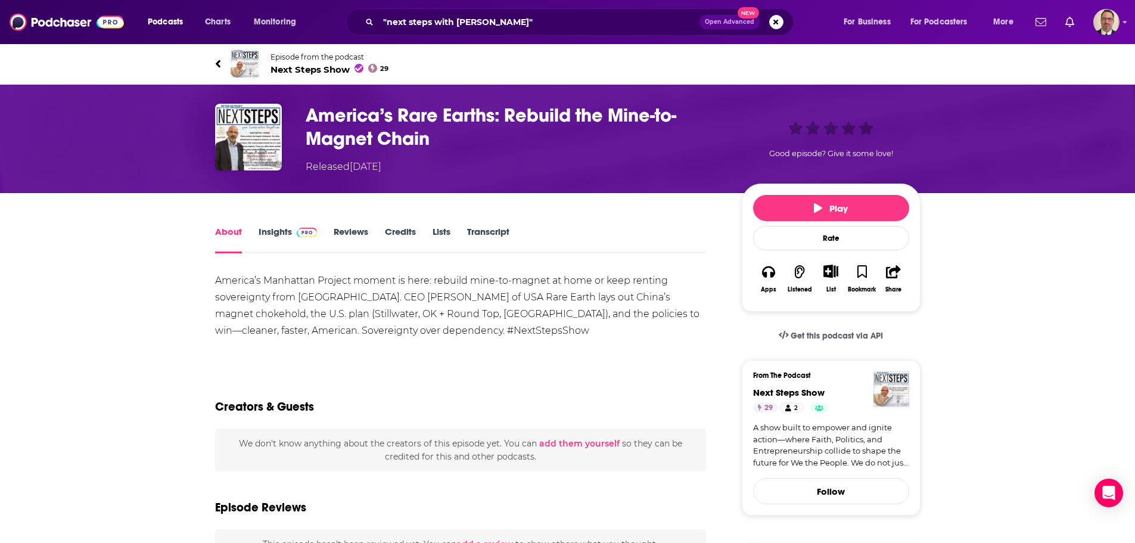
click at [564, 443] on button "add them yourself" at bounding box center [579, 444] width 80 height 10
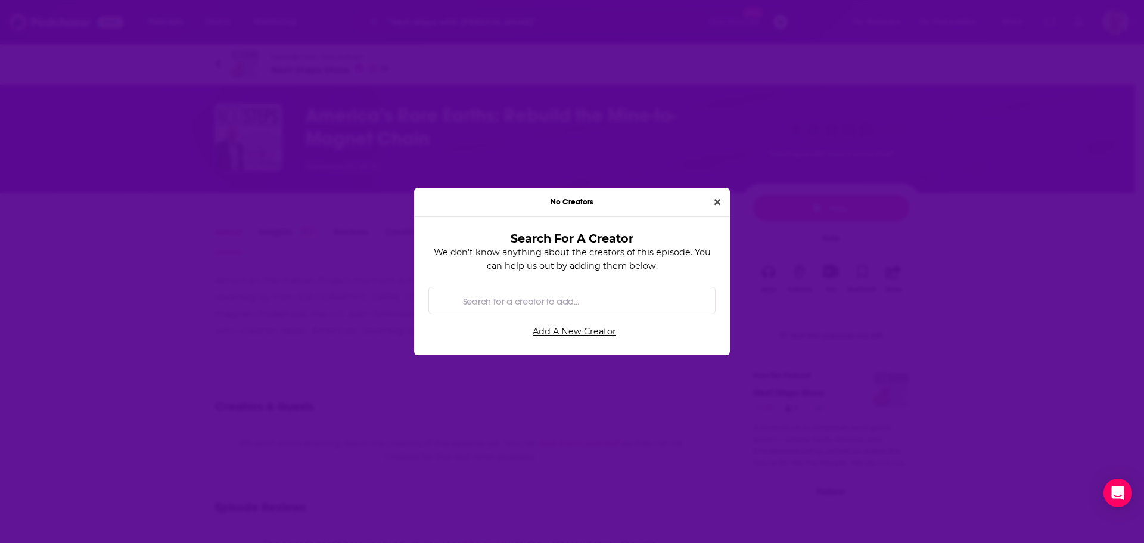
click at [533, 302] on input "Search for a creator to add..." at bounding box center [581, 300] width 247 height 27
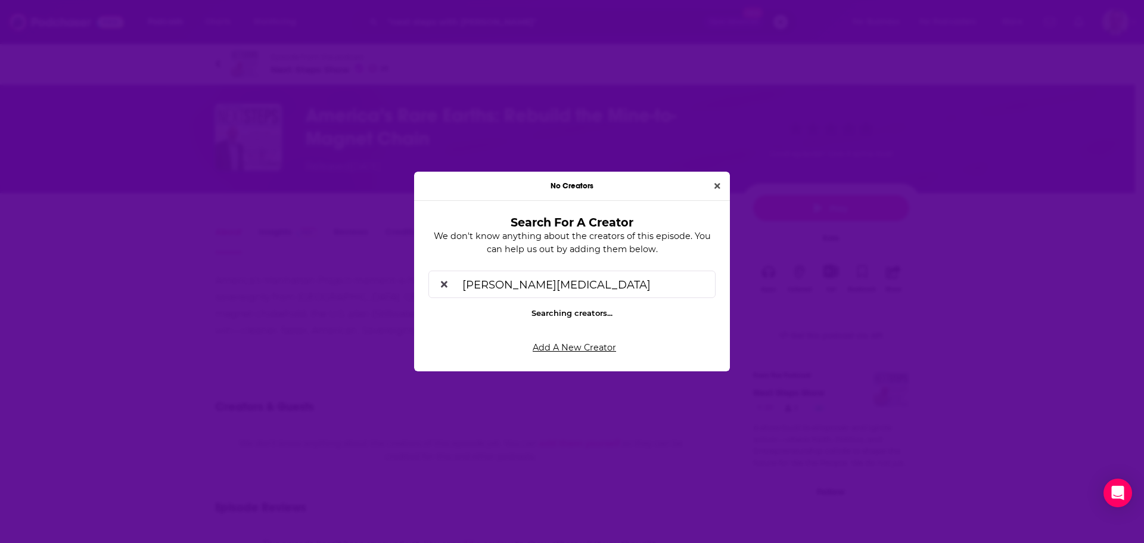
type input "joshua ball"
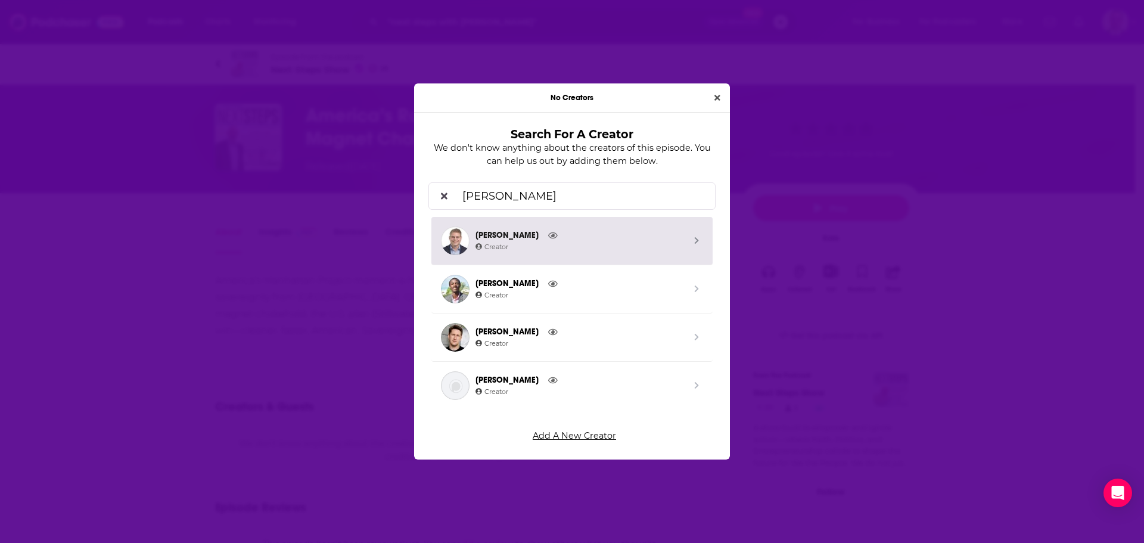
click at [508, 235] on span "[PERSON_NAME]" at bounding box center [580, 235] width 209 height 13
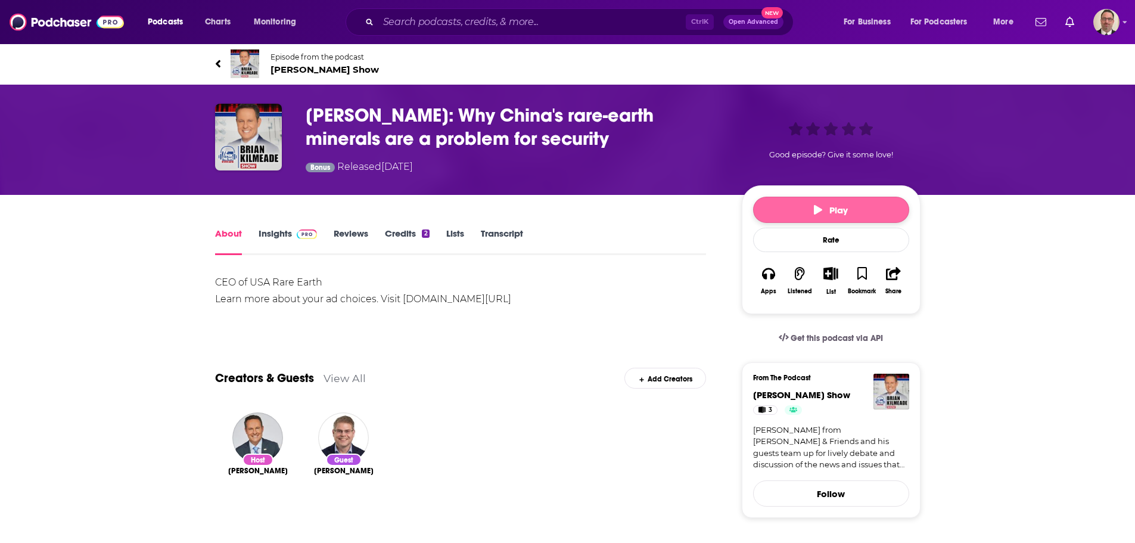
click at [798, 211] on button "Play" at bounding box center [831, 210] width 156 height 26
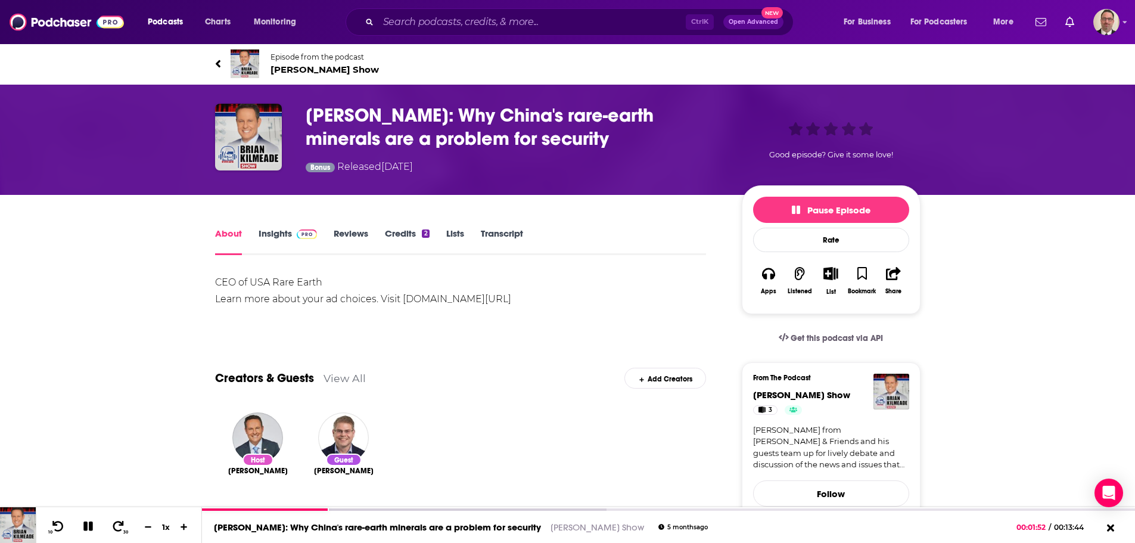
click at [279, 240] on link "Insights" at bounding box center [288, 241] width 59 height 27
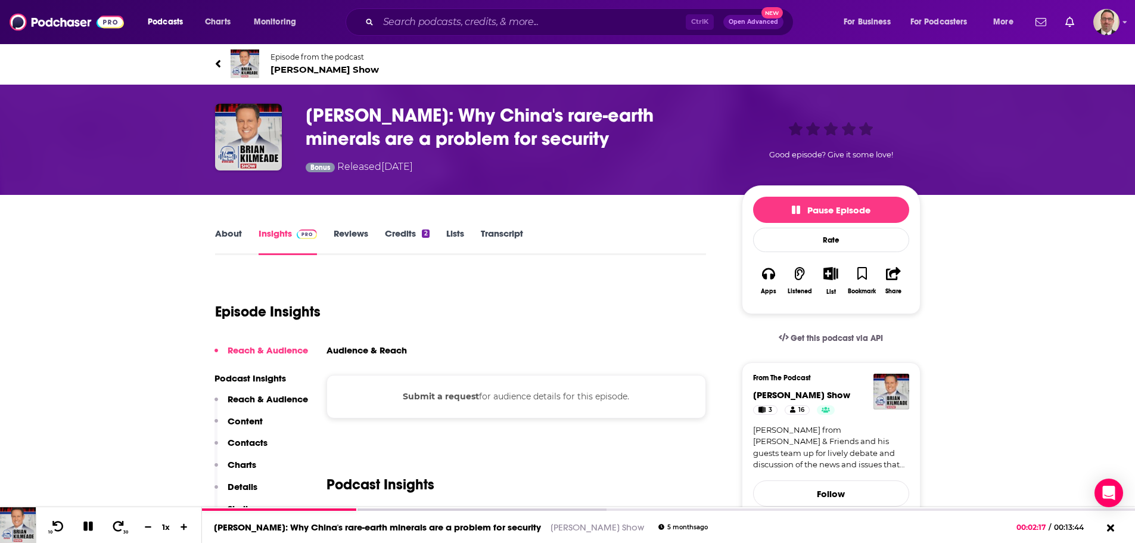
drag, startPoint x: 310, startPoint y: 116, endPoint x: 608, endPoint y: 151, distance: 300.0
click at [608, 151] on div "Joshua Ballard: Why China's rare-earth minerals are a problem for security Bonu…" at bounding box center [514, 140] width 417 height 72
copy h3 "Joshua Ballard: Why China's rare-earth minerals are a problem for security"
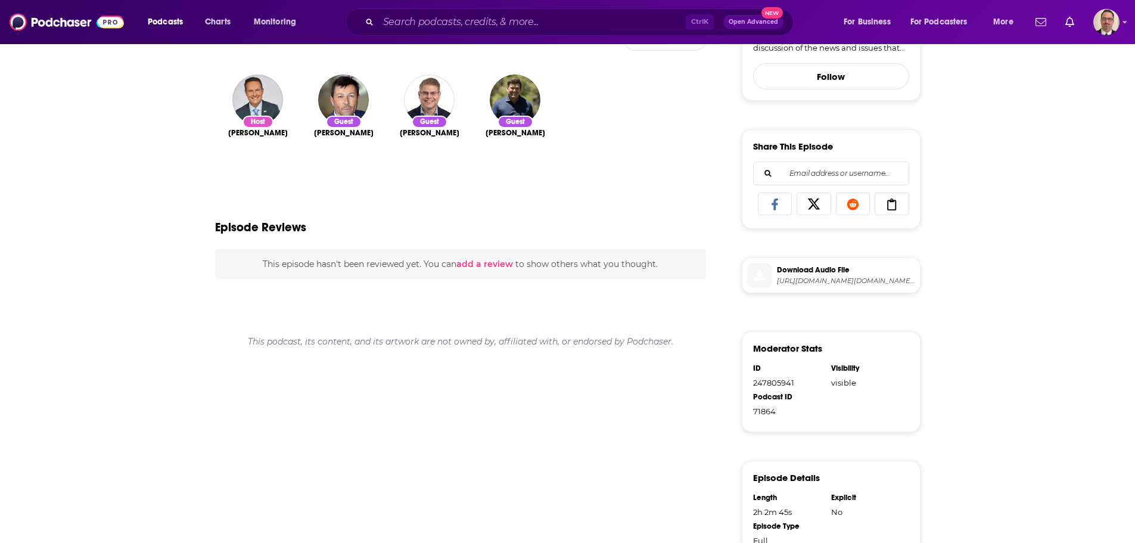
scroll to position [95, 0]
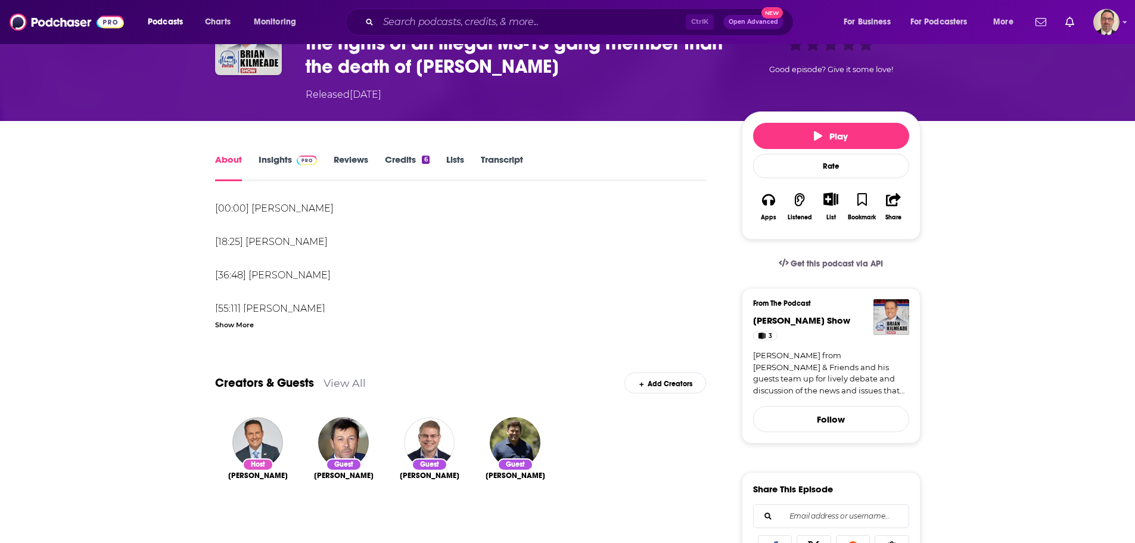
click at [243, 325] on div "Show More" at bounding box center [234, 323] width 39 height 11
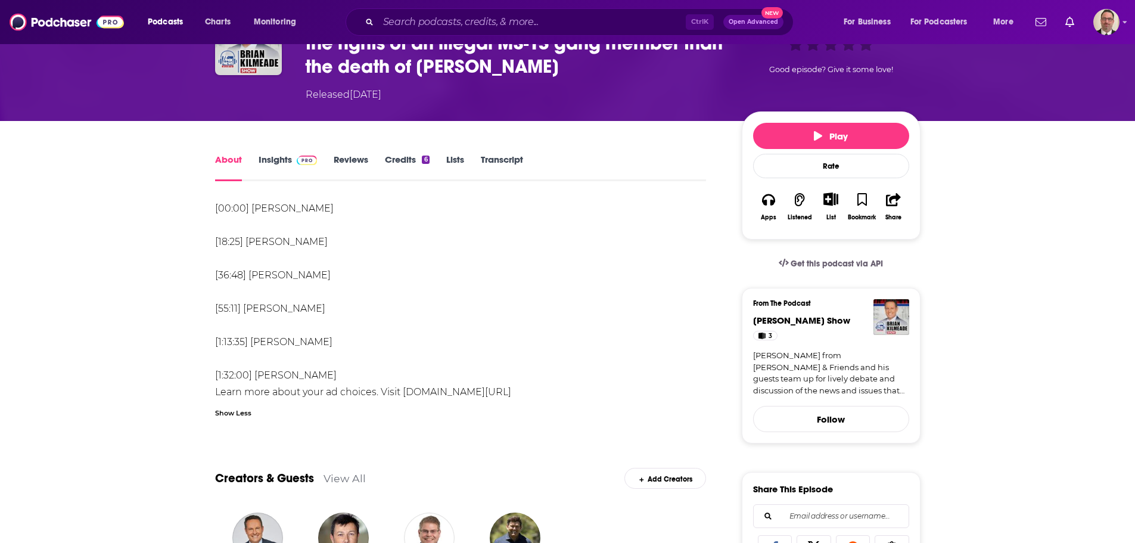
click at [268, 376] on div "[00:00] [PERSON_NAME] [18:25] [PERSON_NAME] [36:48] [PERSON_NAME] [55:11] [PERS…" at bounding box center [461, 300] width 492 height 200
click at [278, 374] on div "[00:00] [PERSON_NAME] [18:25] [PERSON_NAME] [36:48] [PERSON_NAME] [55:11] [PERS…" at bounding box center [461, 300] width 492 height 200
click at [823, 132] on span "Play" at bounding box center [831, 135] width 34 height 11
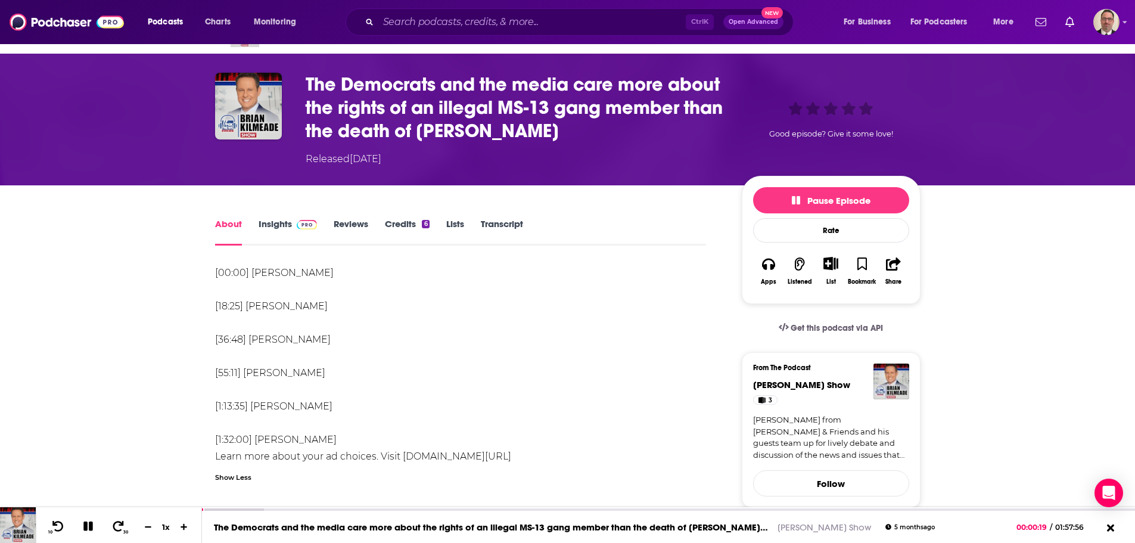
scroll to position [0, 0]
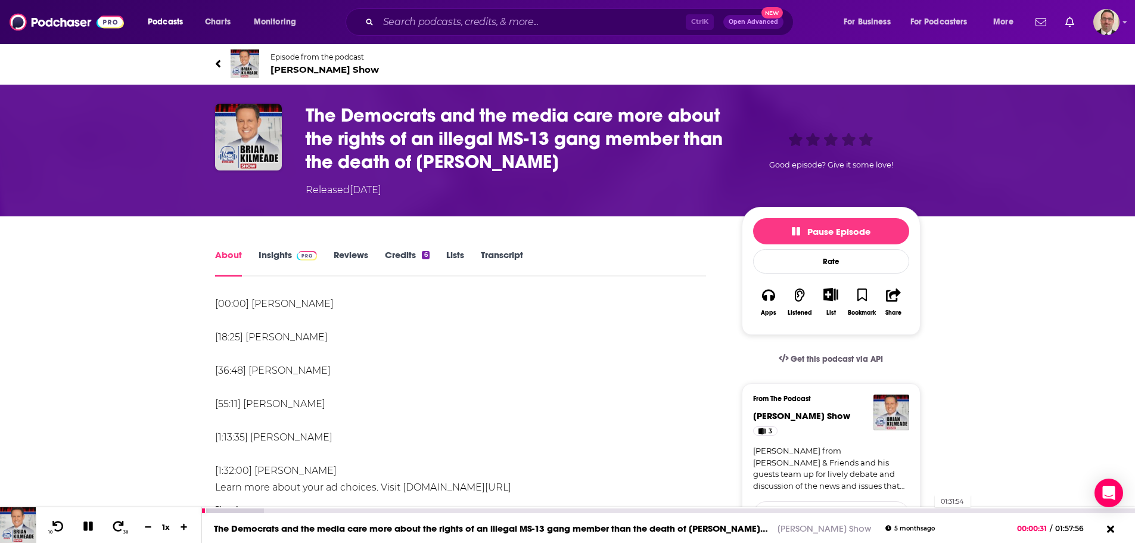
click at [929, 512] on div "01:31:54" at bounding box center [668, 510] width 933 height 5
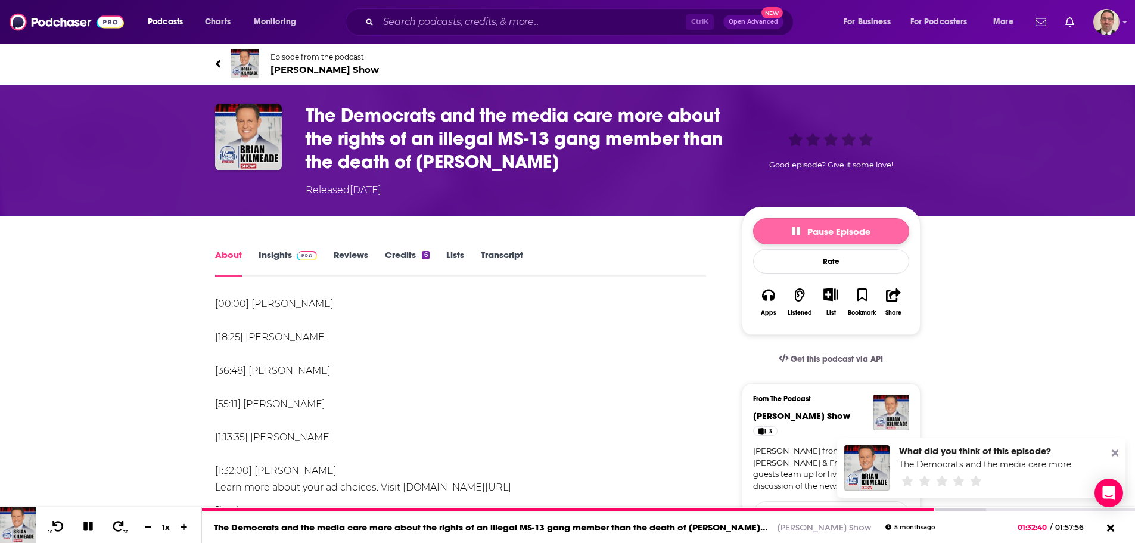
click at [794, 234] on icon "button" at bounding box center [796, 231] width 8 height 8
click at [801, 232] on button "Play" at bounding box center [831, 231] width 156 height 26
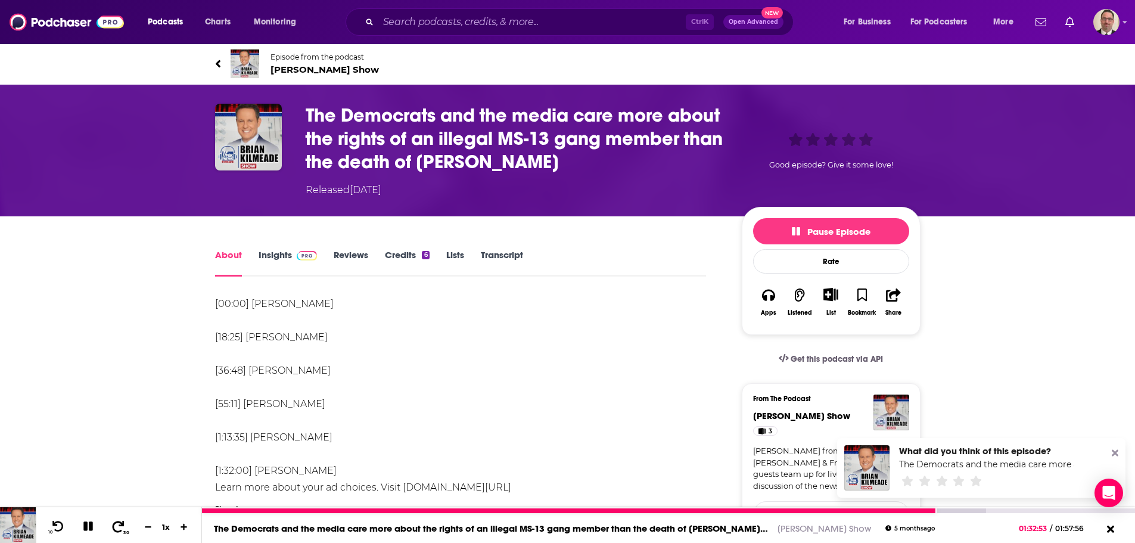
click at [116, 530] on icon at bounding box center [118, 526] width 15 height 12
click at [121, 527] on icon at bounding box center [118, 526] width 15 height 12
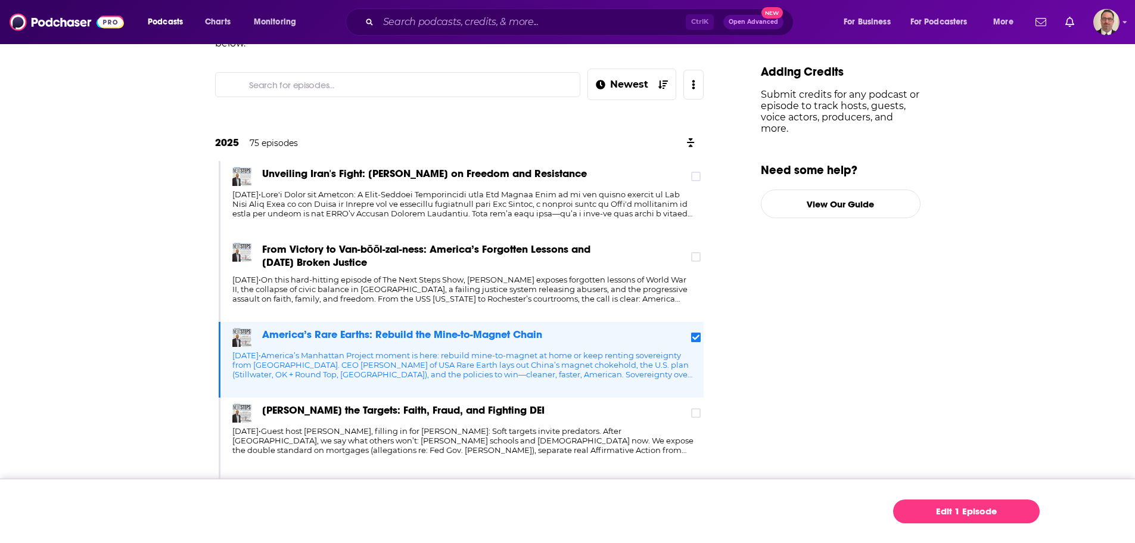
scroll to position [179, 0]
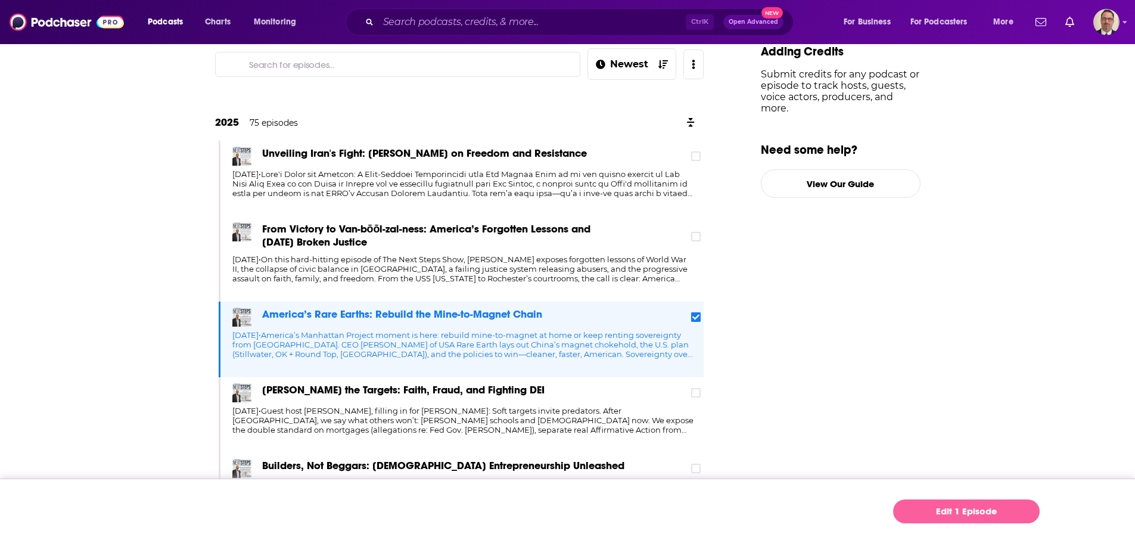
click at [953, 511] on link "Edit 1 Episode" at bounding box center [966, 511] width 147 height 24
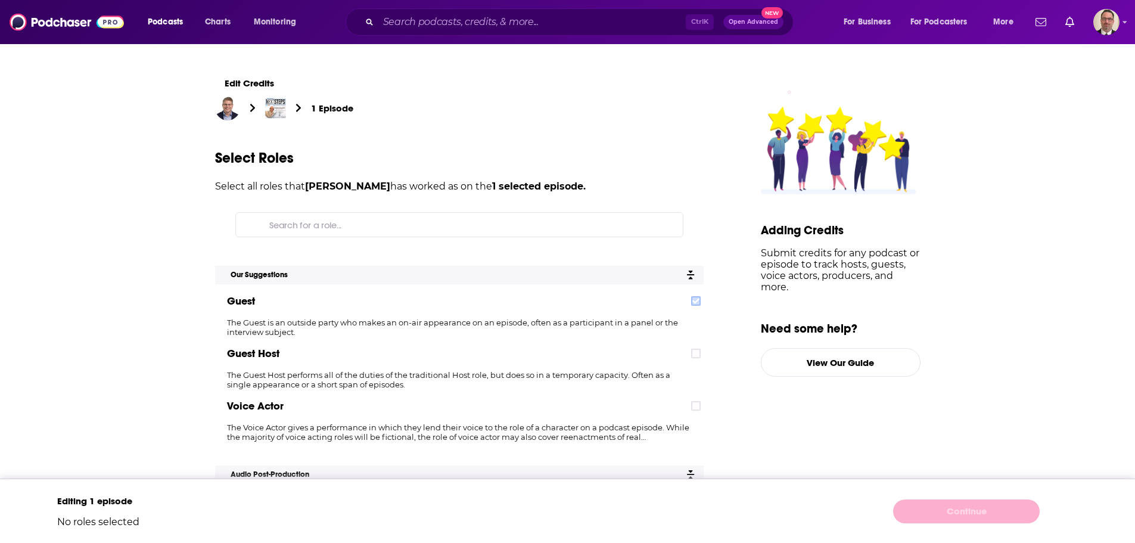
click at [700, 300] on icon at bounding box center [695, 300] width 7 height 5
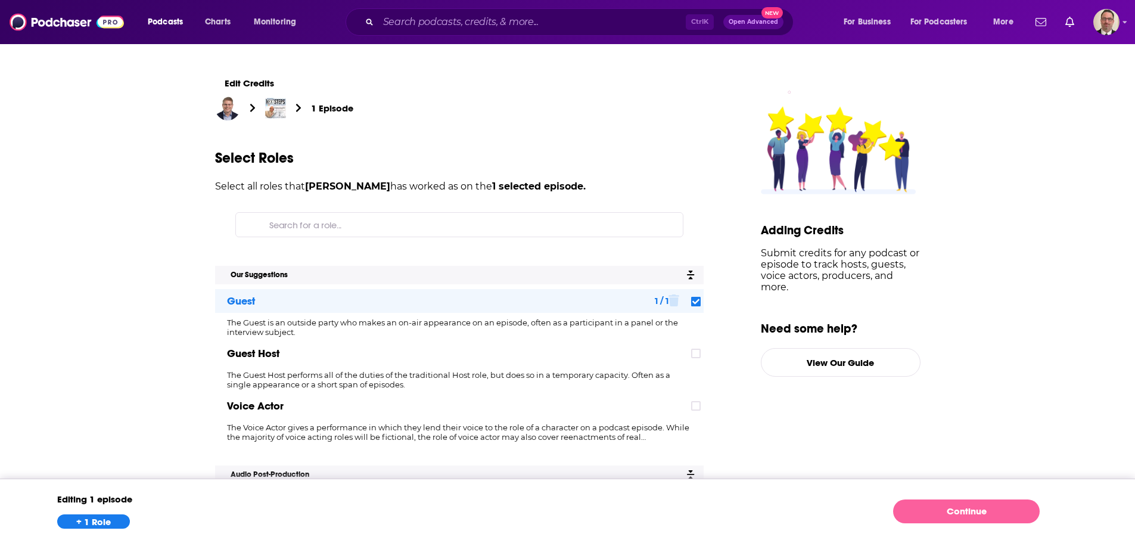
click at [941, 512] on link "Continue" at bounding box center [966, 511] width 147 height 24
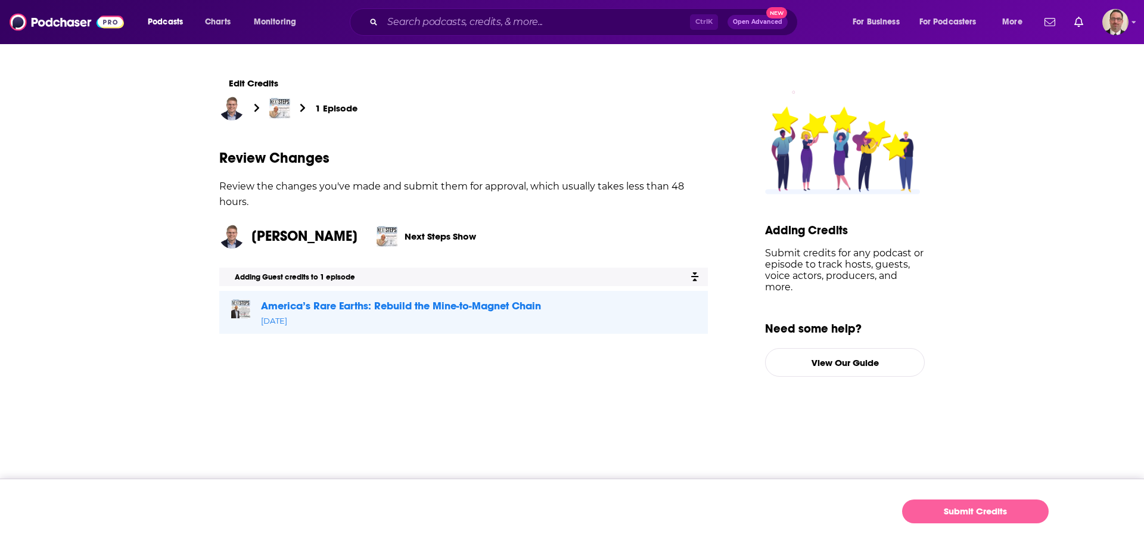
click at [955, 509] on button "Submit Credits" at bounding box center [975, 511] width 147 height 24
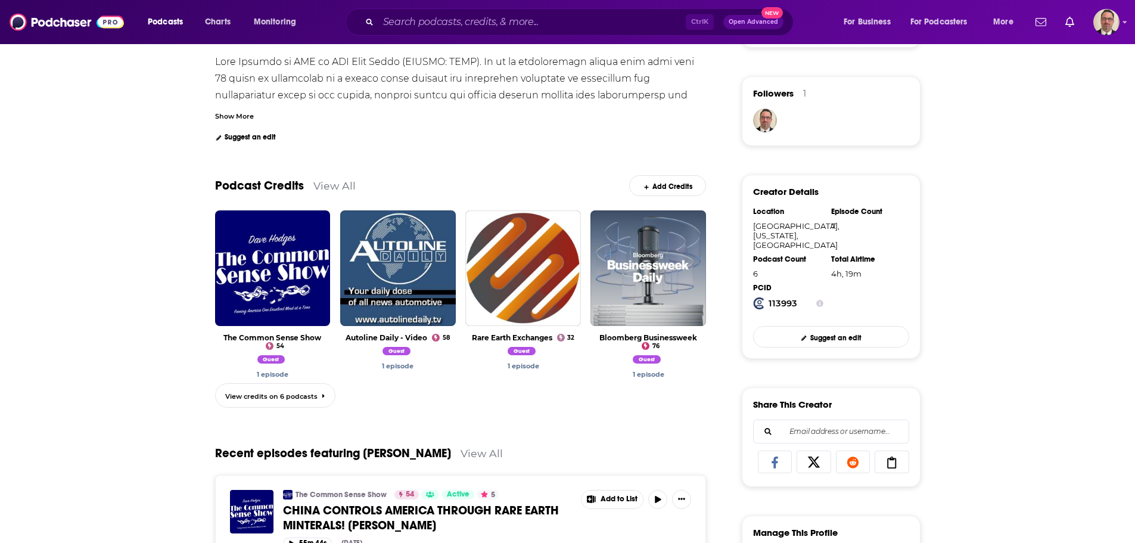
scroll to position [60, 0]
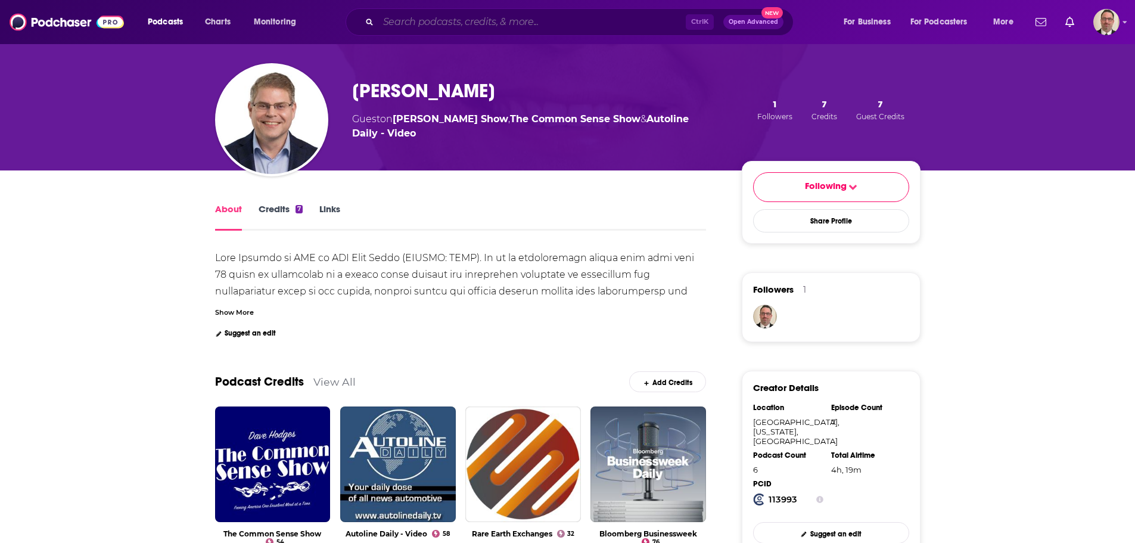
click at [421, 22] on input "Search podcasts, credits, & more..." at bounding box center [531, 22] width 307 height 19
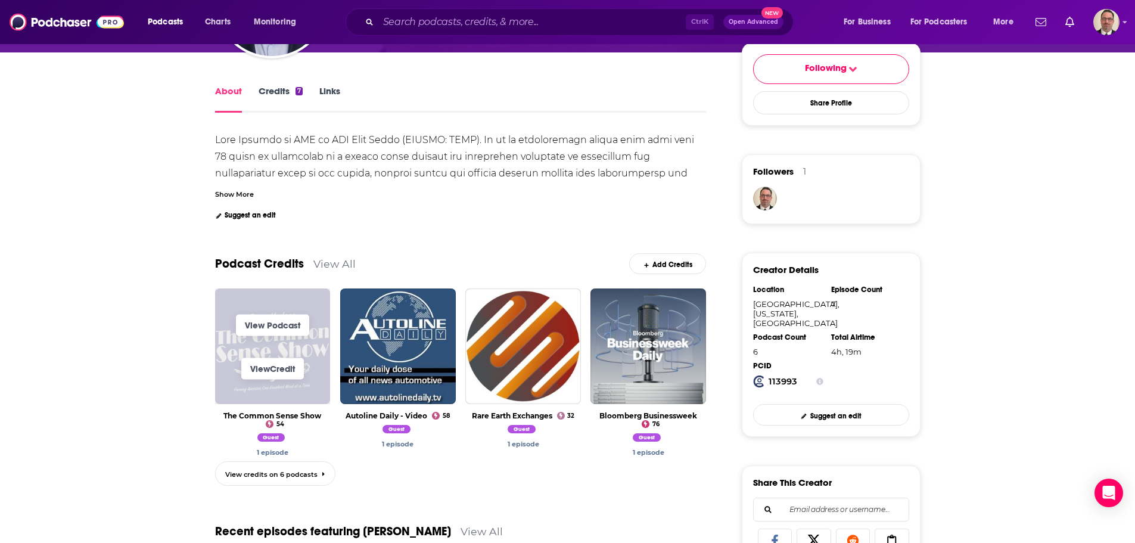
scroll to position [0, 0]
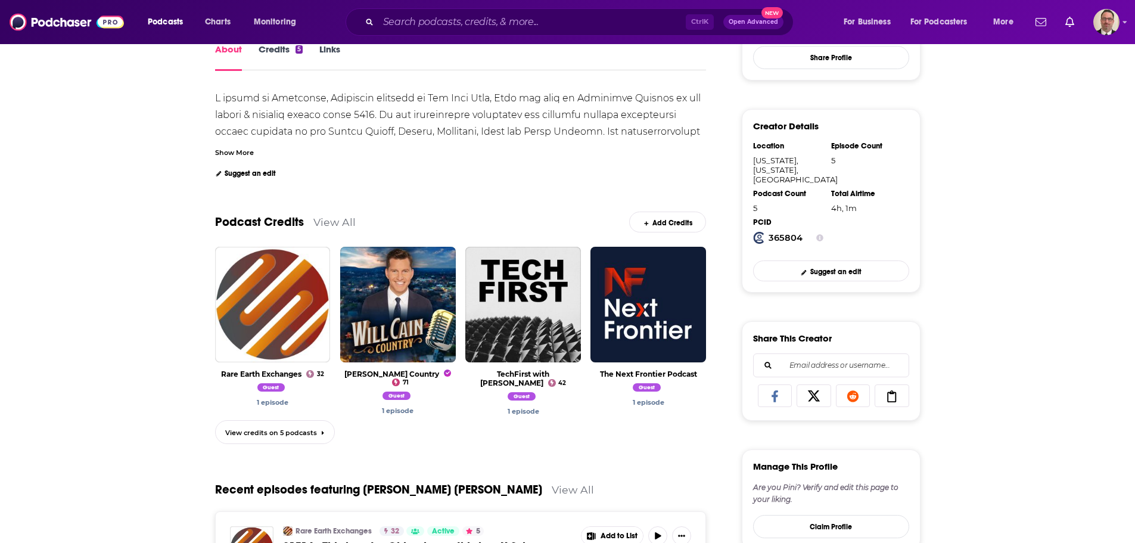
scroll to position [238, 0]
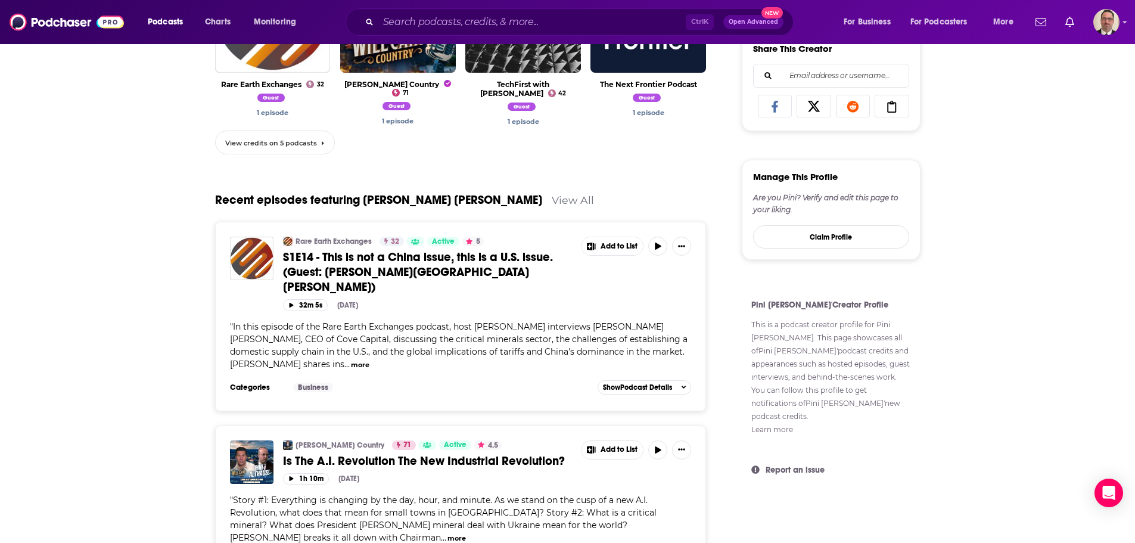
scroll to position [536, 0]
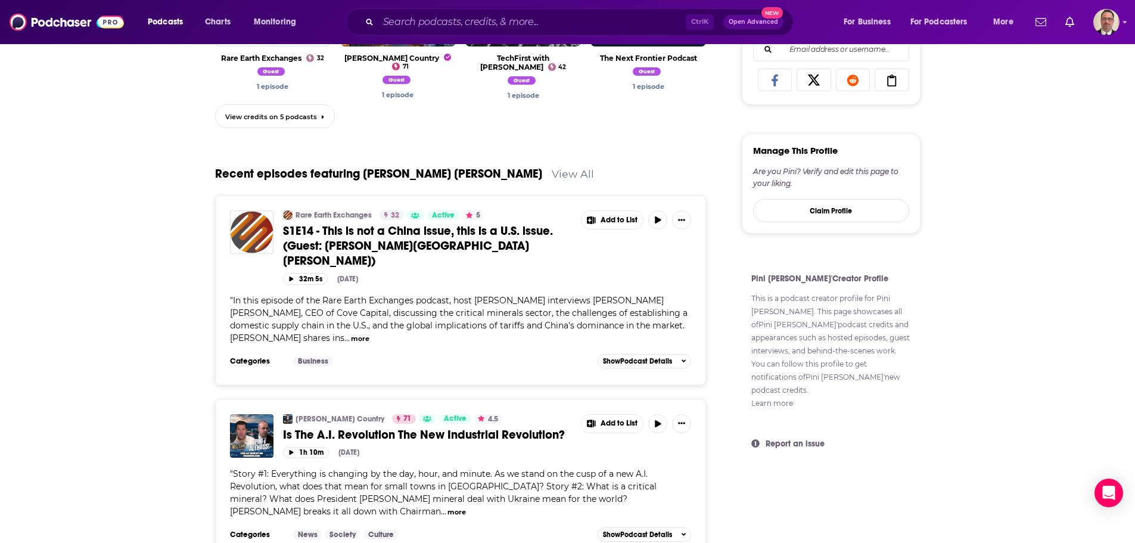
click at [378, 132] on div "View Podcast View Credit Rare Earth Exchanges 32 Guest 1 episode View Podcast V…" at bounding box center [461, 34] width 492 height 207
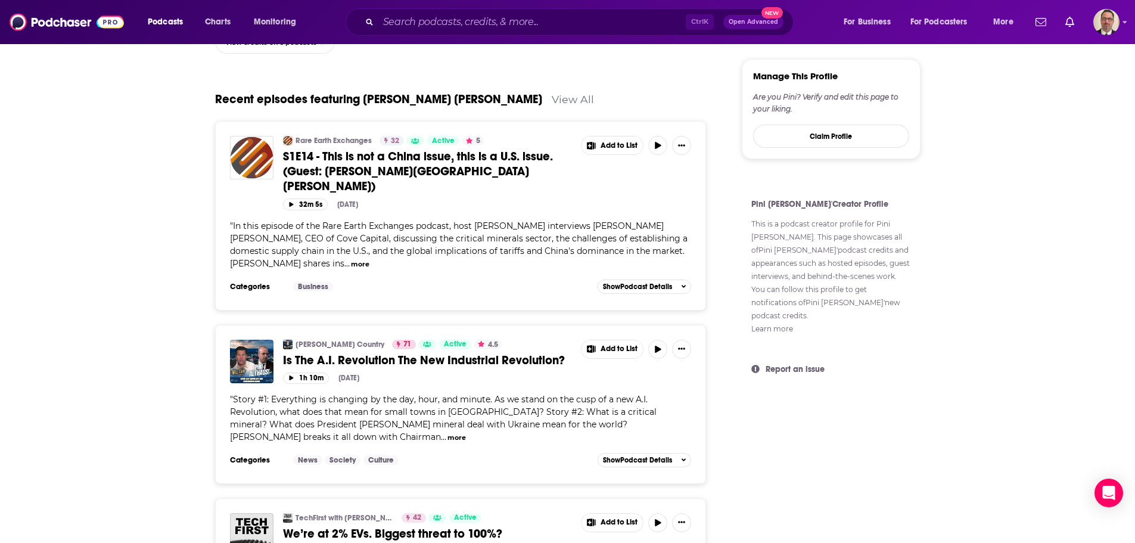
scroll to position [134, 0]
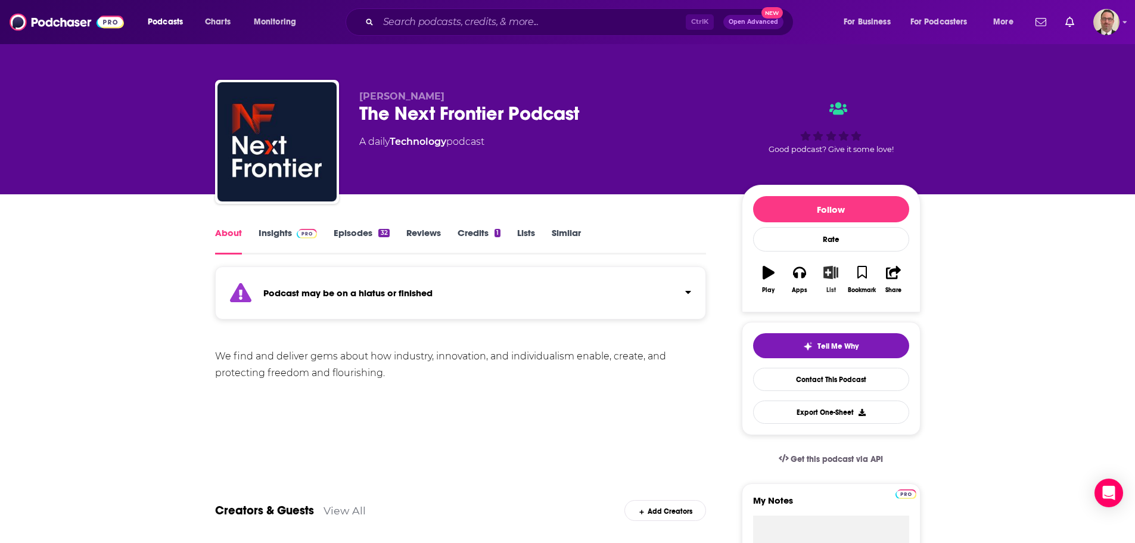
click at [831, 276] on icon "button" at bounding box center [831, 272] width 15 height 13
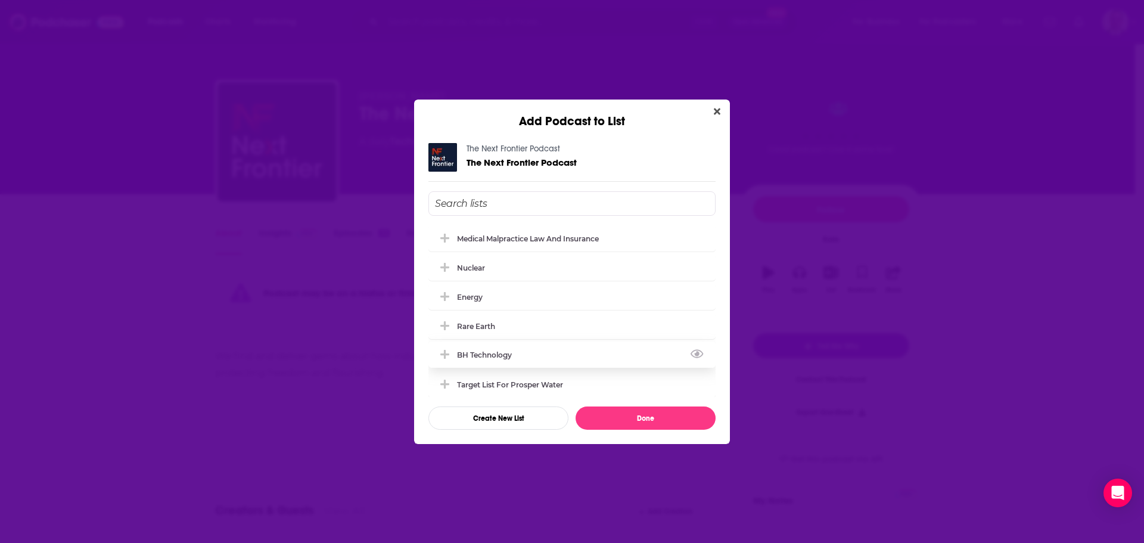
click at [445, 353] on icon "Add Podcast To List" at bounding box center [444, 354] width 9 height 9
click at [446, 294] on icon "Add Podcast To List" at bounding box center [444, 296] width 9 height 11
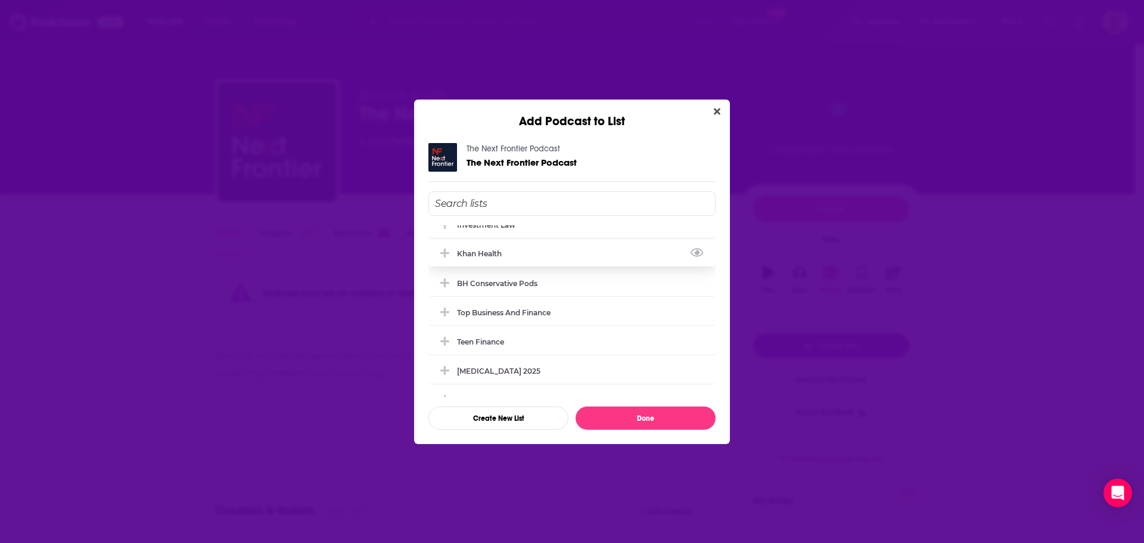
scroll to position [354, 0]
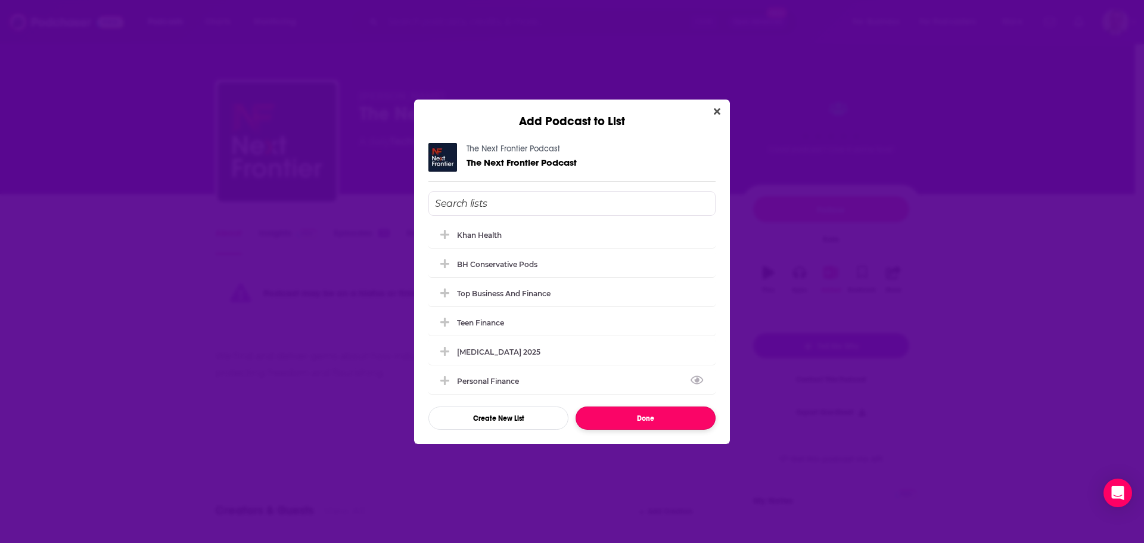
click at [634, 417] on button "Done" at bounding box center [646, 417] width 140 height 23
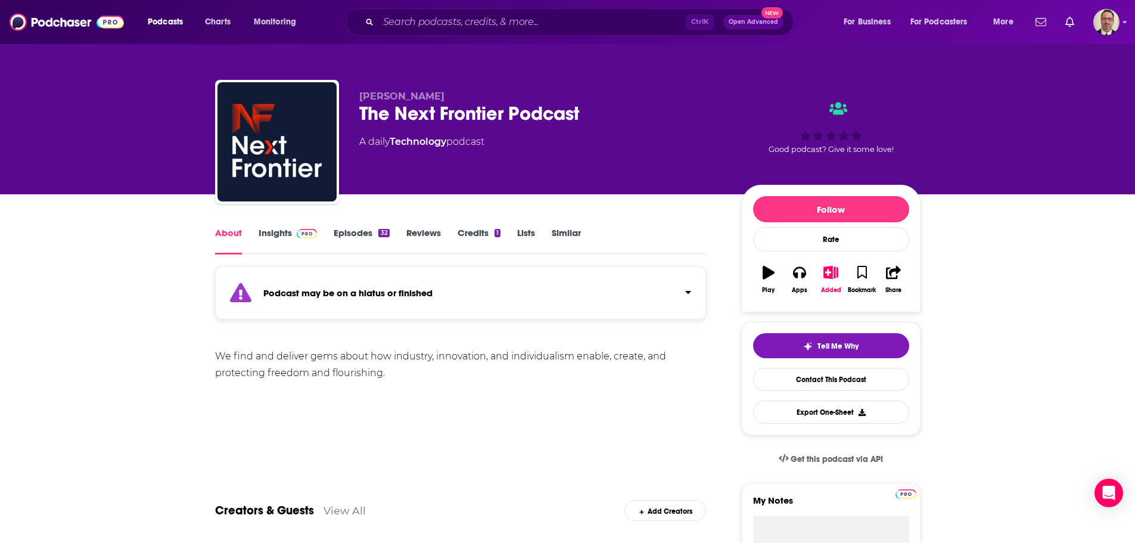
click at [390, 371] on div "We find and deliver gems about how industry, innovation, and individualism enab…" at bounding box center [461, 364] width 492 height 33
click at [363, 235] on link "Episodes 32" at bounding box center [361, 240] width 55 height 27
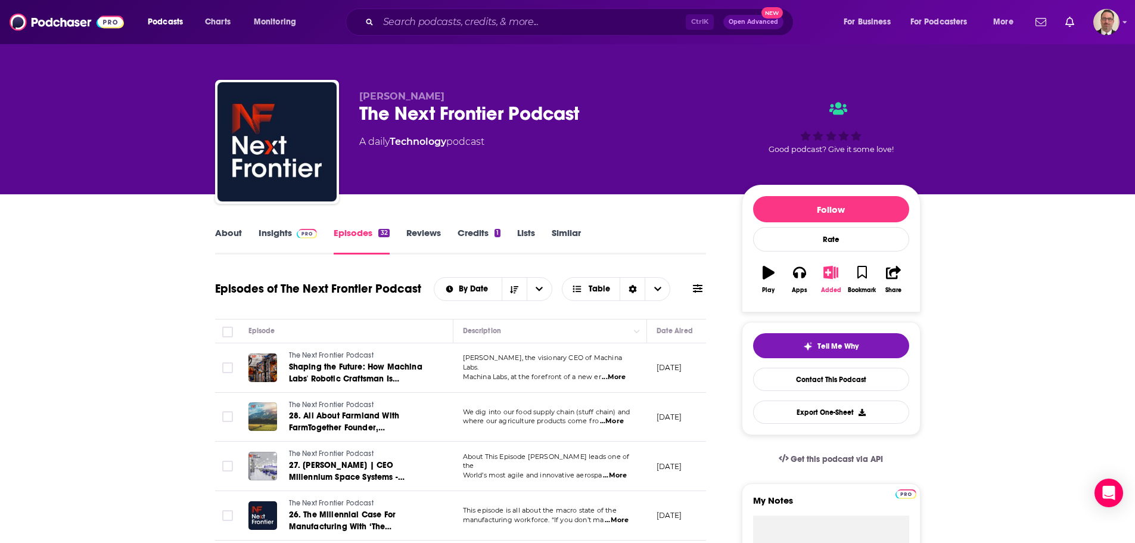
click at [832, 275] on icon "button" at bounding box center [831, 272] width 15 height 13
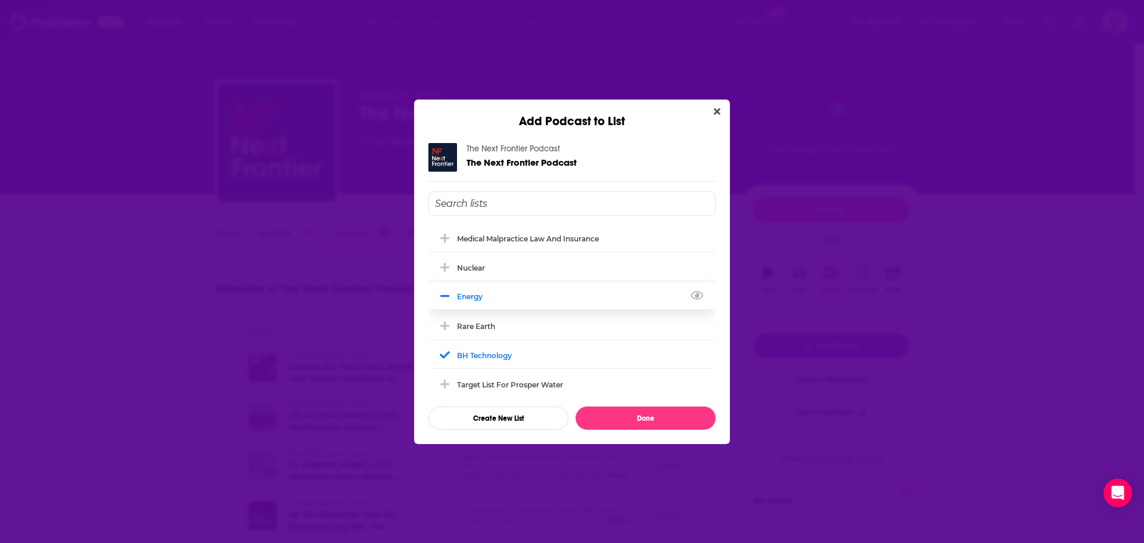
click at [445, 298] on icon "Add Podcast To List" at bounding box center [444, 296] width 9 height 11
click at [445, 353] on icon "Add Podcast To List" at bounding box center [444, 354] width 9 height 11
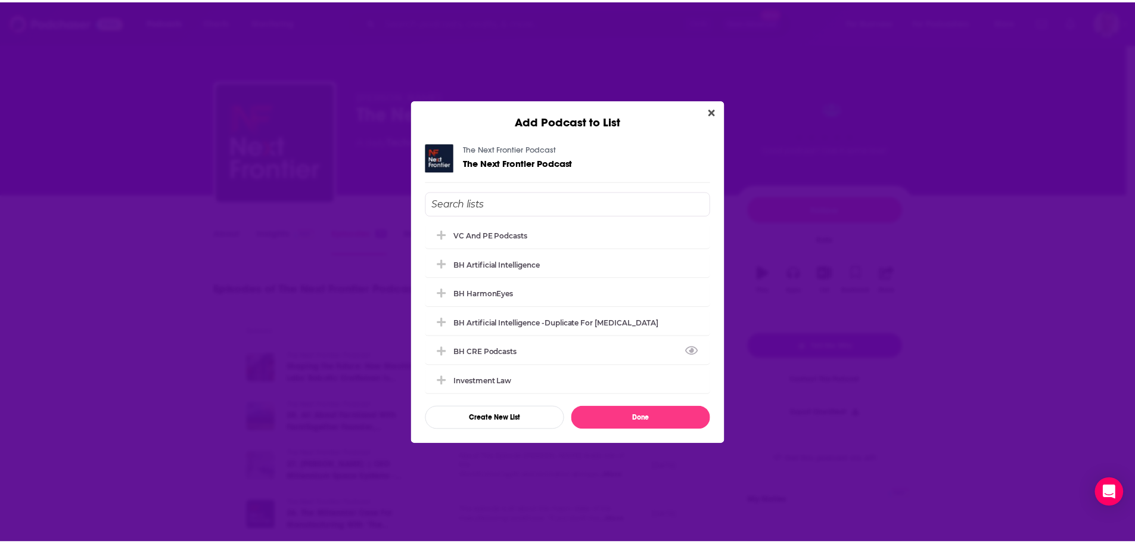
scroll to position [354, 0]
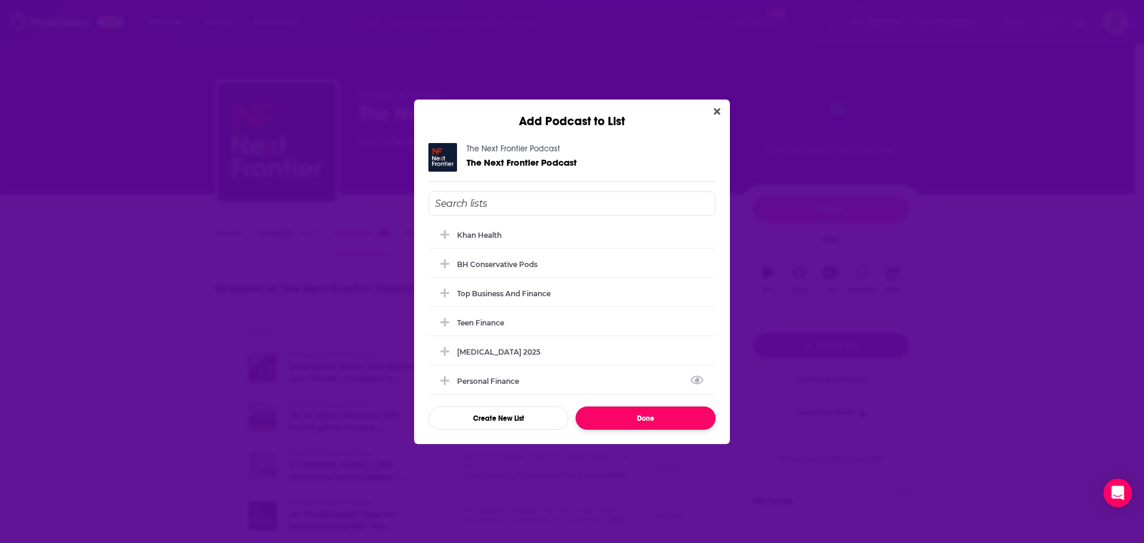
click at [616, 412] on button "Done" at bounding box center [646, 417] width 140 height 23
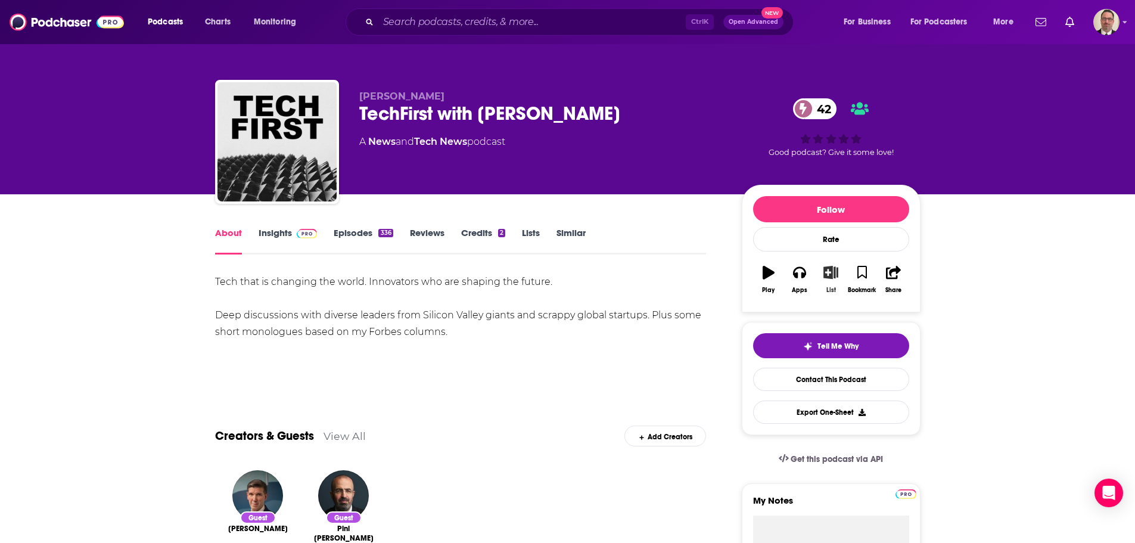
click at [829, 273] on icon "button" at bounding box center [831, 272] width 15 height 13
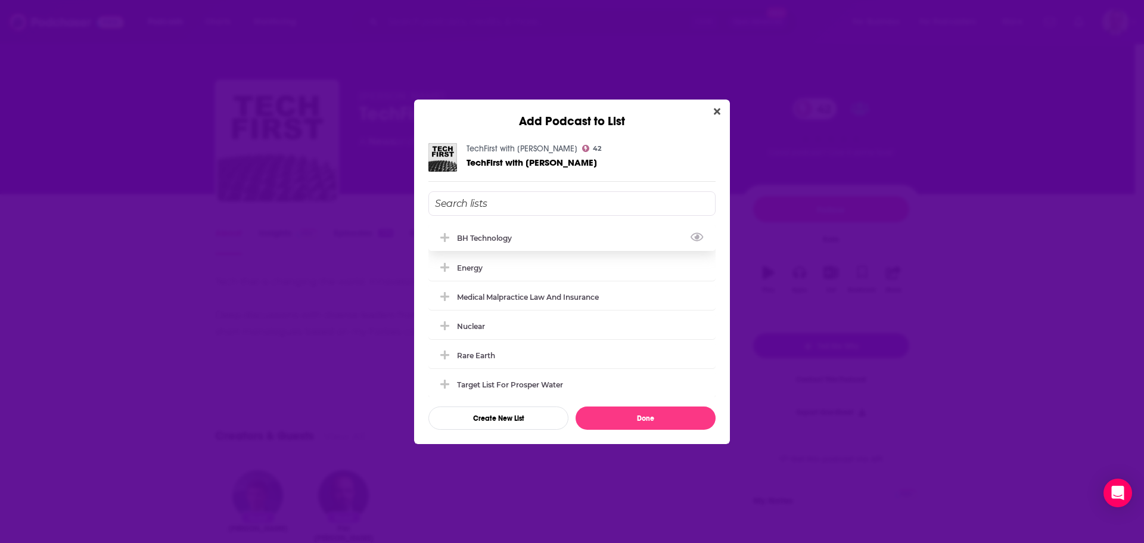
click at [445, 239] on icon "Add Podcast To List" at bounding box center [444, 237] width 9 height 9
click at [641, 422] on button "Done" at bounding box center [646, 417] width 140 height 23
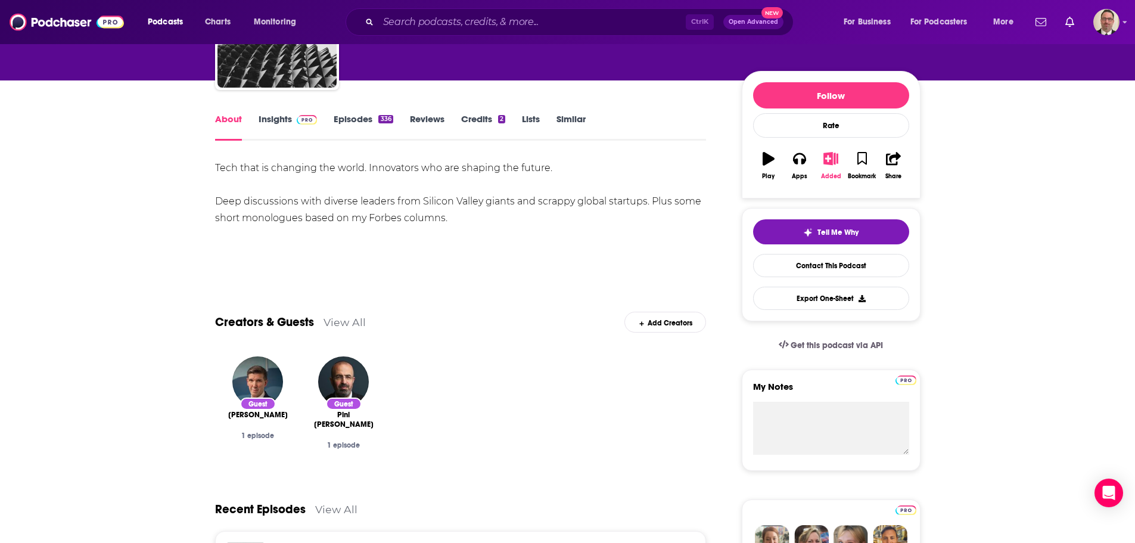
scroll to position [119, 0]
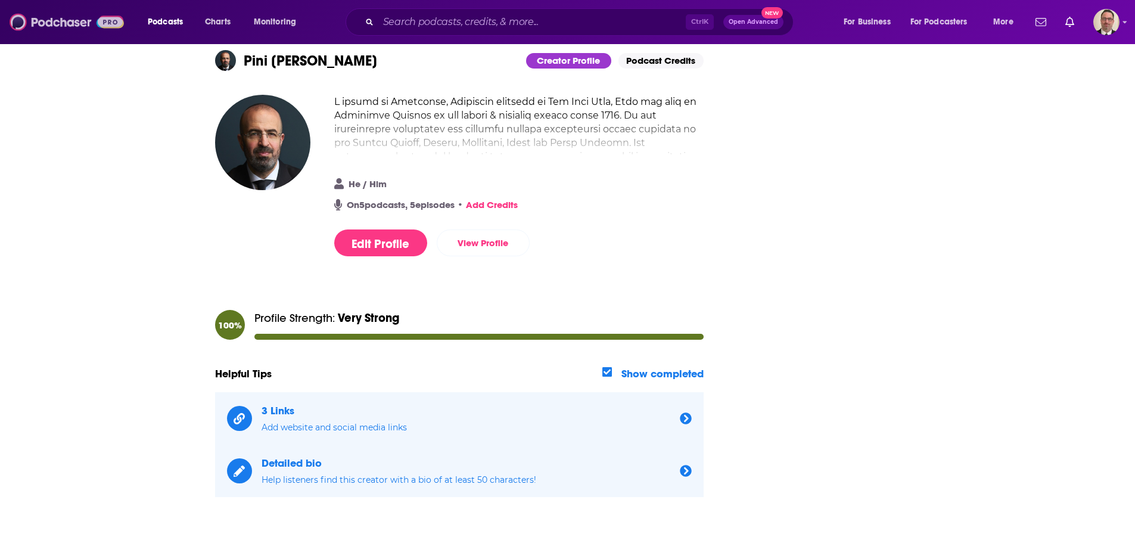
click at [64, 21] on img at bounding box center [67, 22] width 114 height 23
